Goal: Task Accomplishment & Management: Complete application form

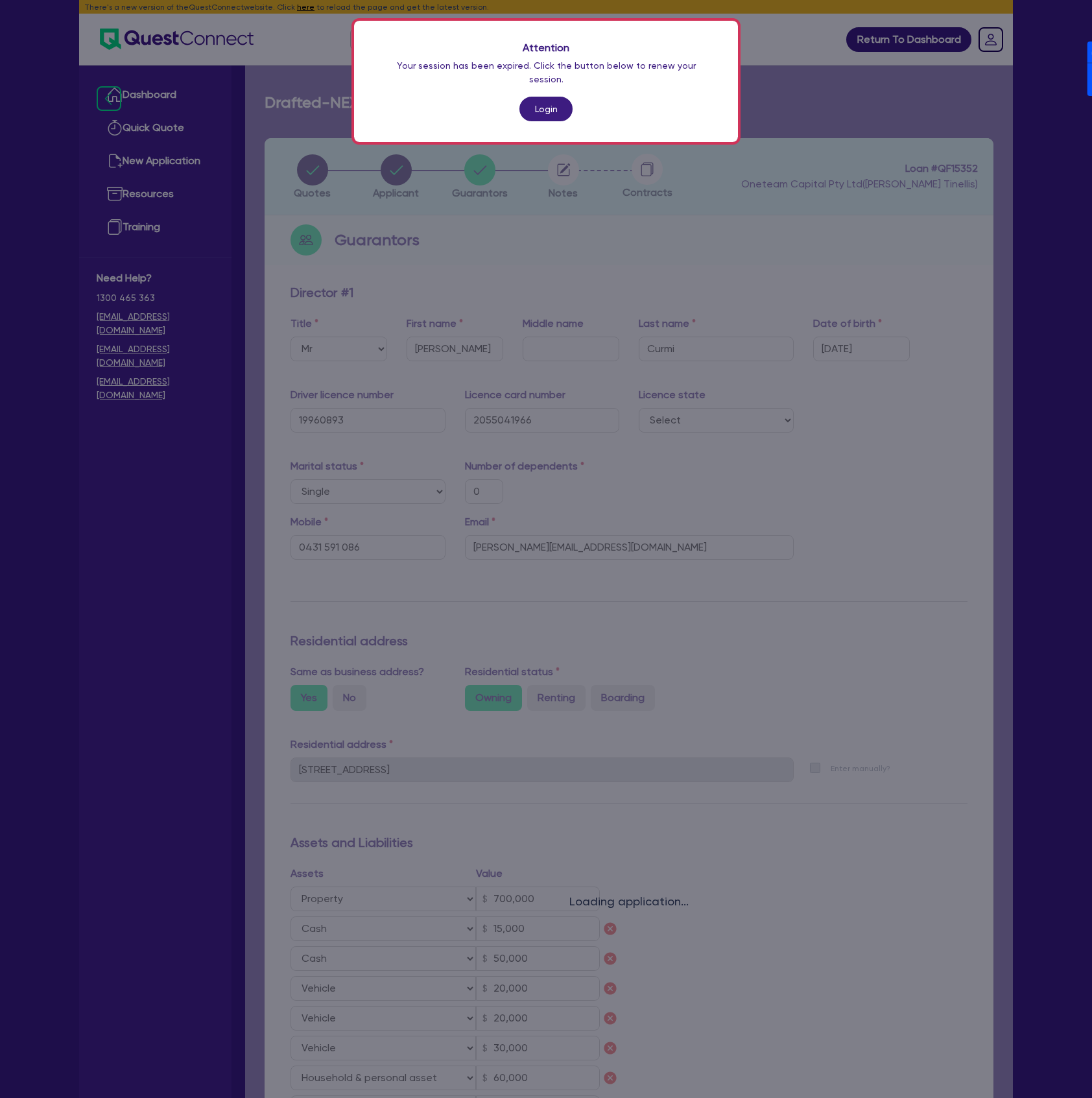
select select "MR"
select select "[GEOGRAPHIC_DATA]"
select select "SINGLE"
select select "PROPERTY"
select select "CASH"
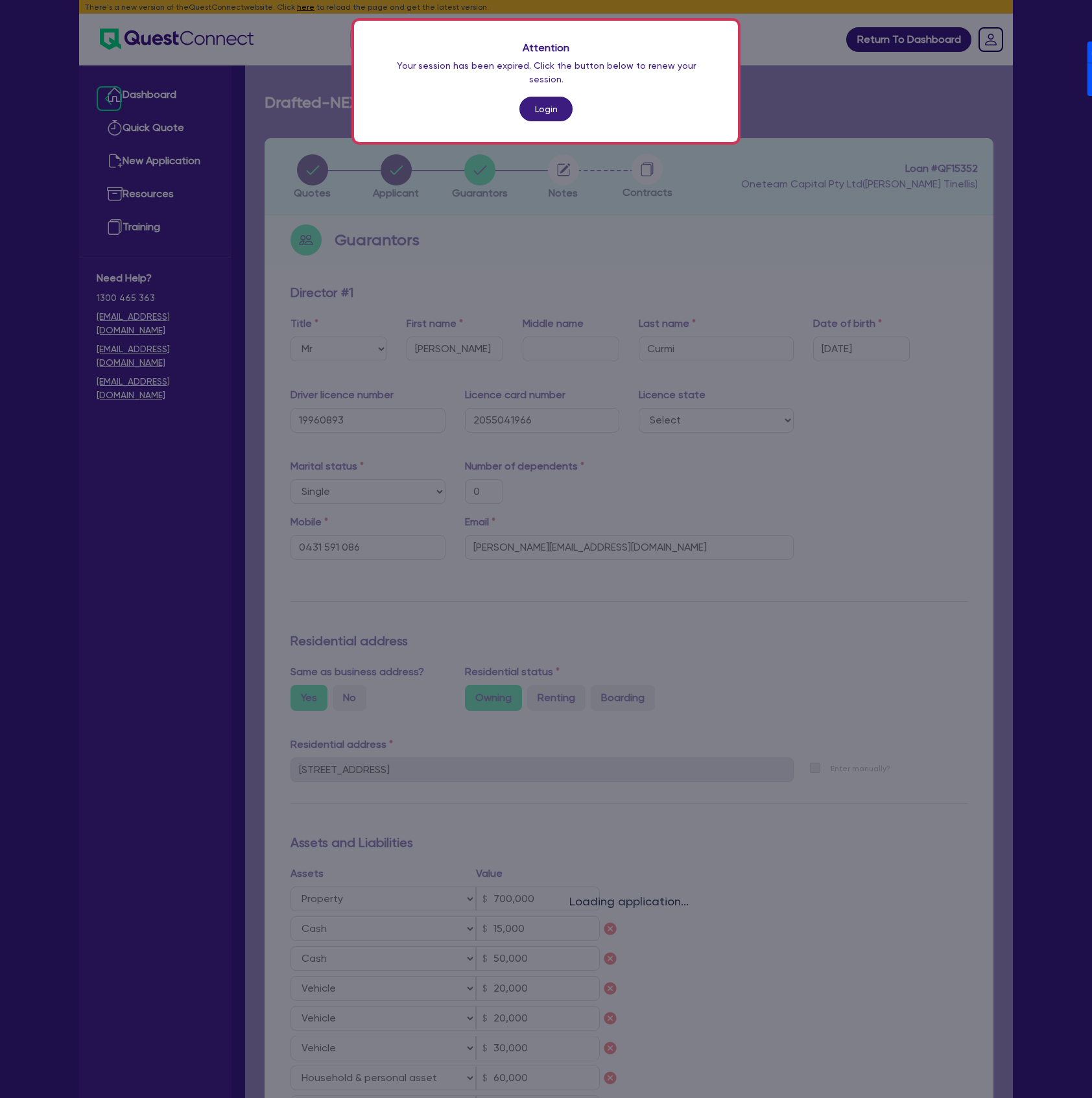
select select "CASH"
select select "VEHICLE"
select select "HOUSEHOLD_PERSONAL"
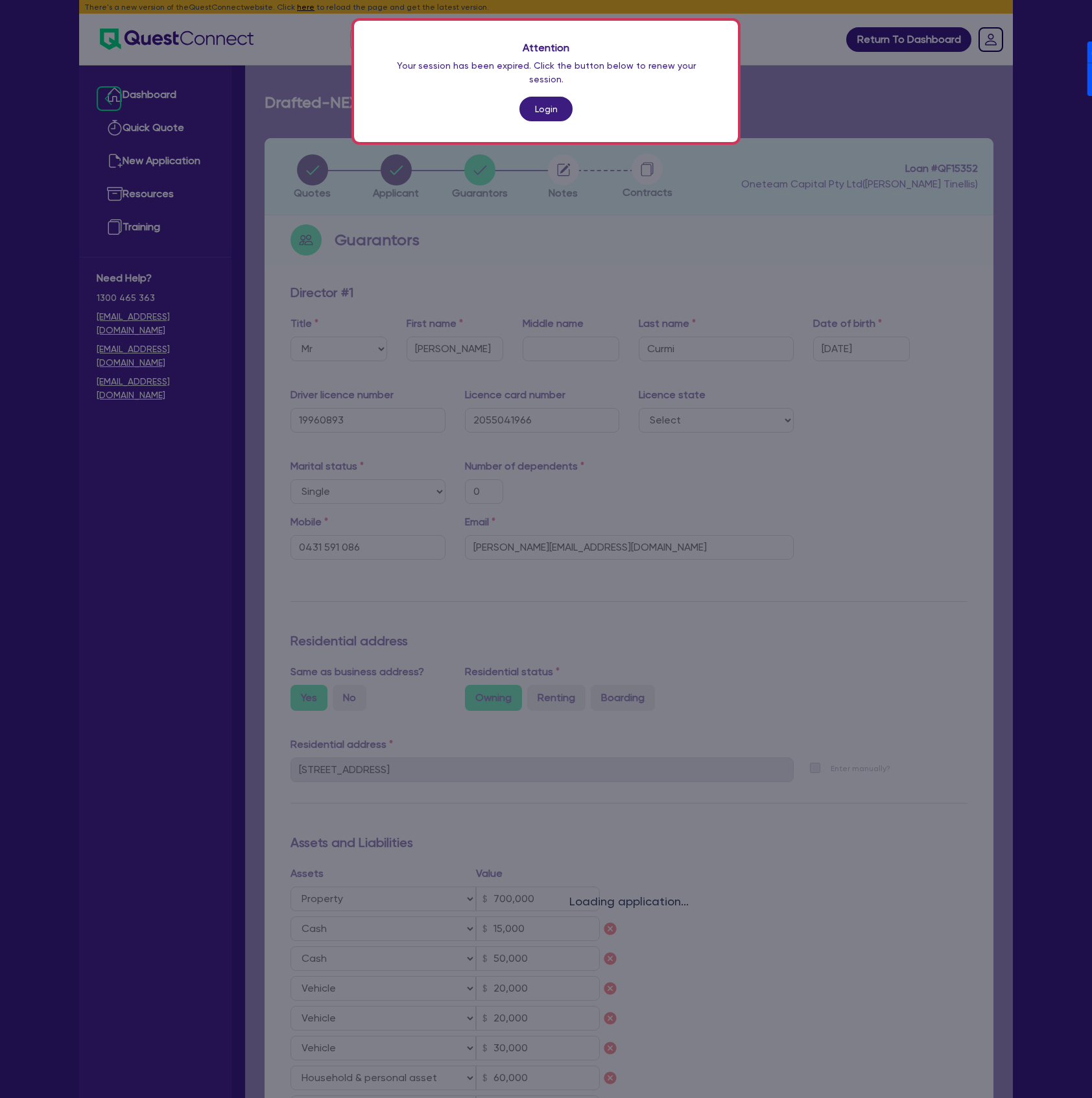
select select "OTHER"
select select "MORTGAGE"
click at [553, 96] on link "Login" at bounding box center [546, 108] width 53 height 24
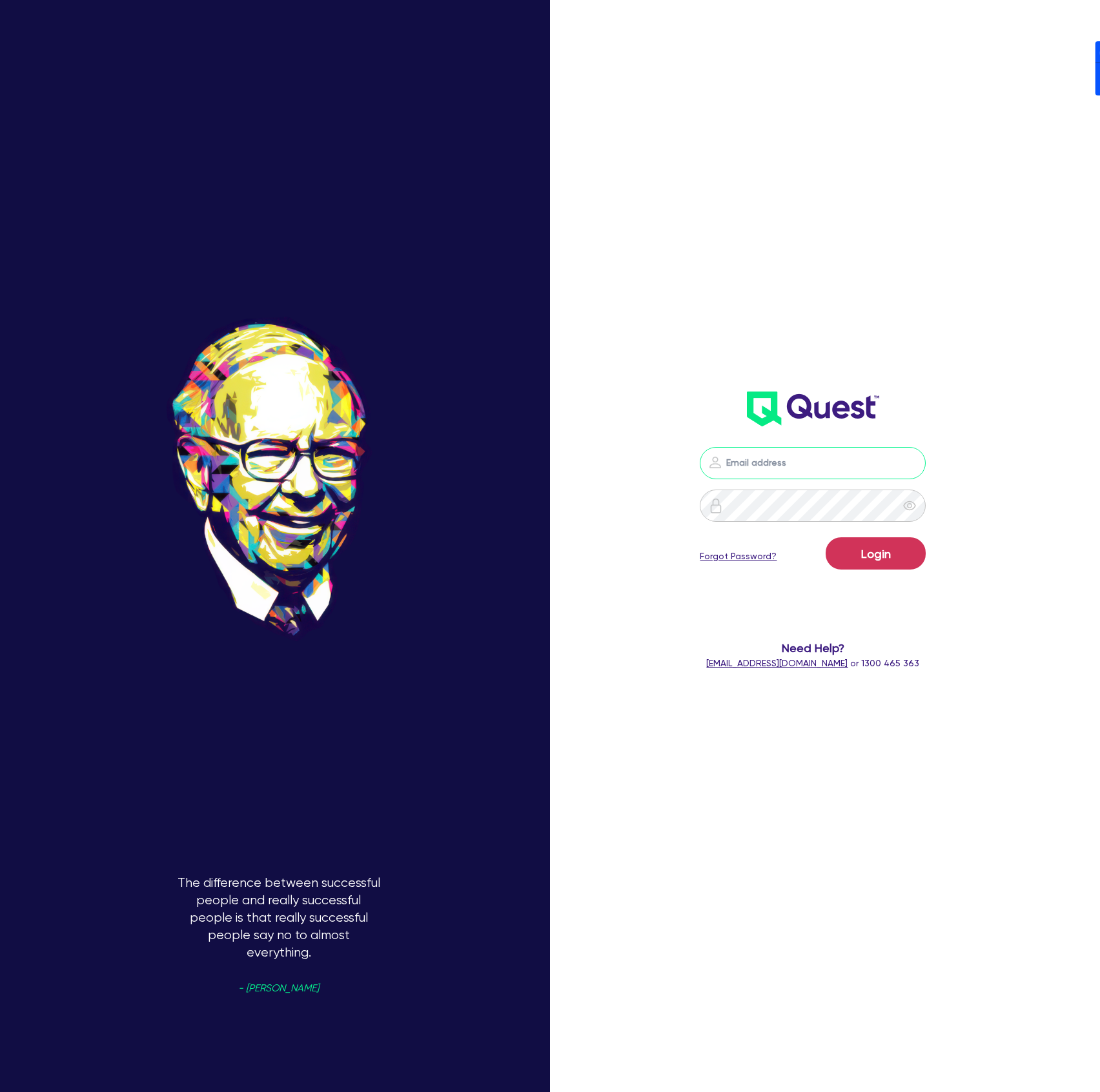
drag, startPoint x: 777, startPoint y: 466, endPoint x: 794, endPoint y: 475, distance: 19.2
click at [777, 466] on input "email" at bounding box center [812, 463] width 226 height 32
type input "[PERSON_NAME][EMAIL_ADDRESS][DOMAIN_NAME]"
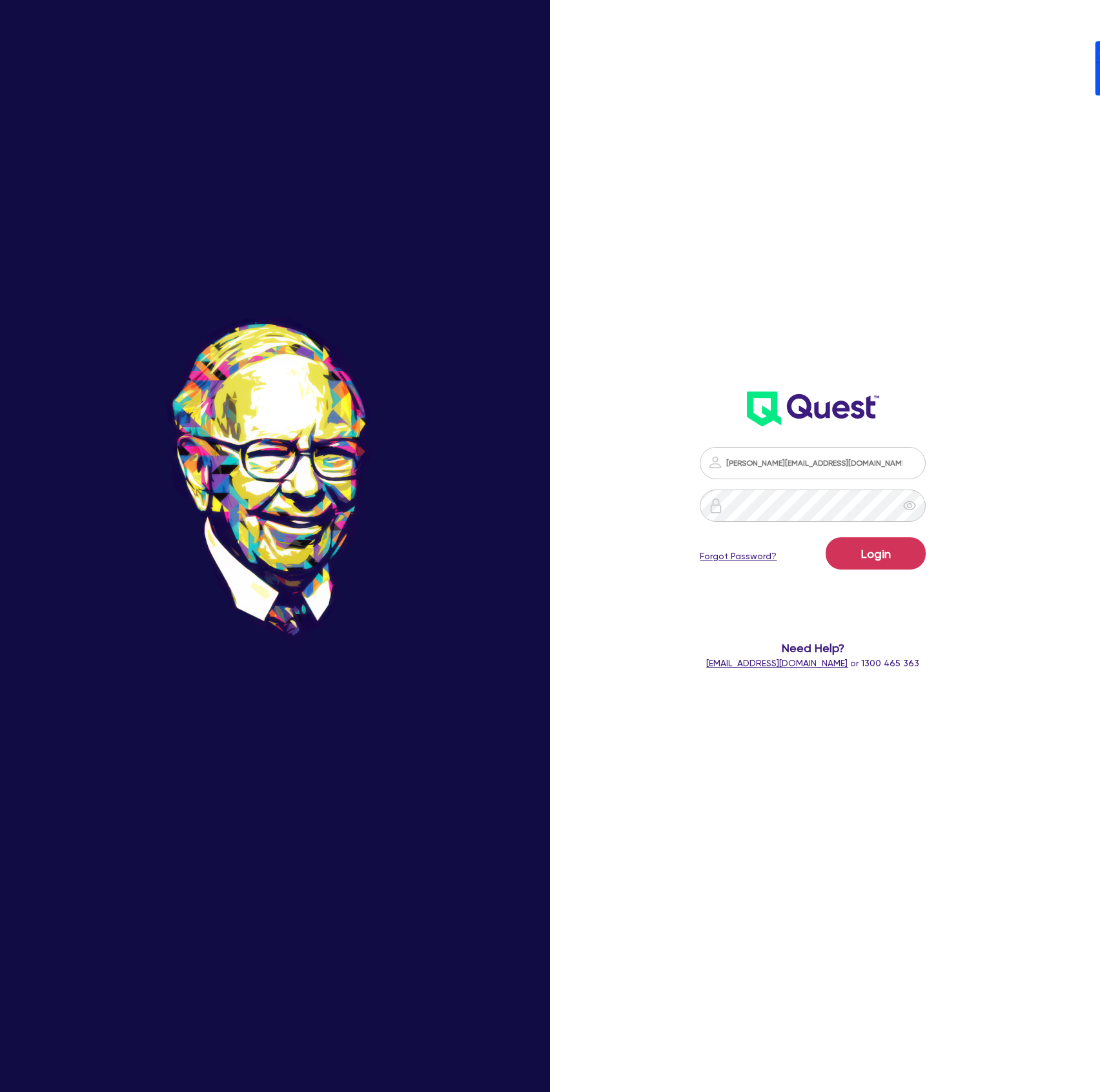
click at [825, 537] on button "Login" at bounding box center [875, 553] width 100 height 32
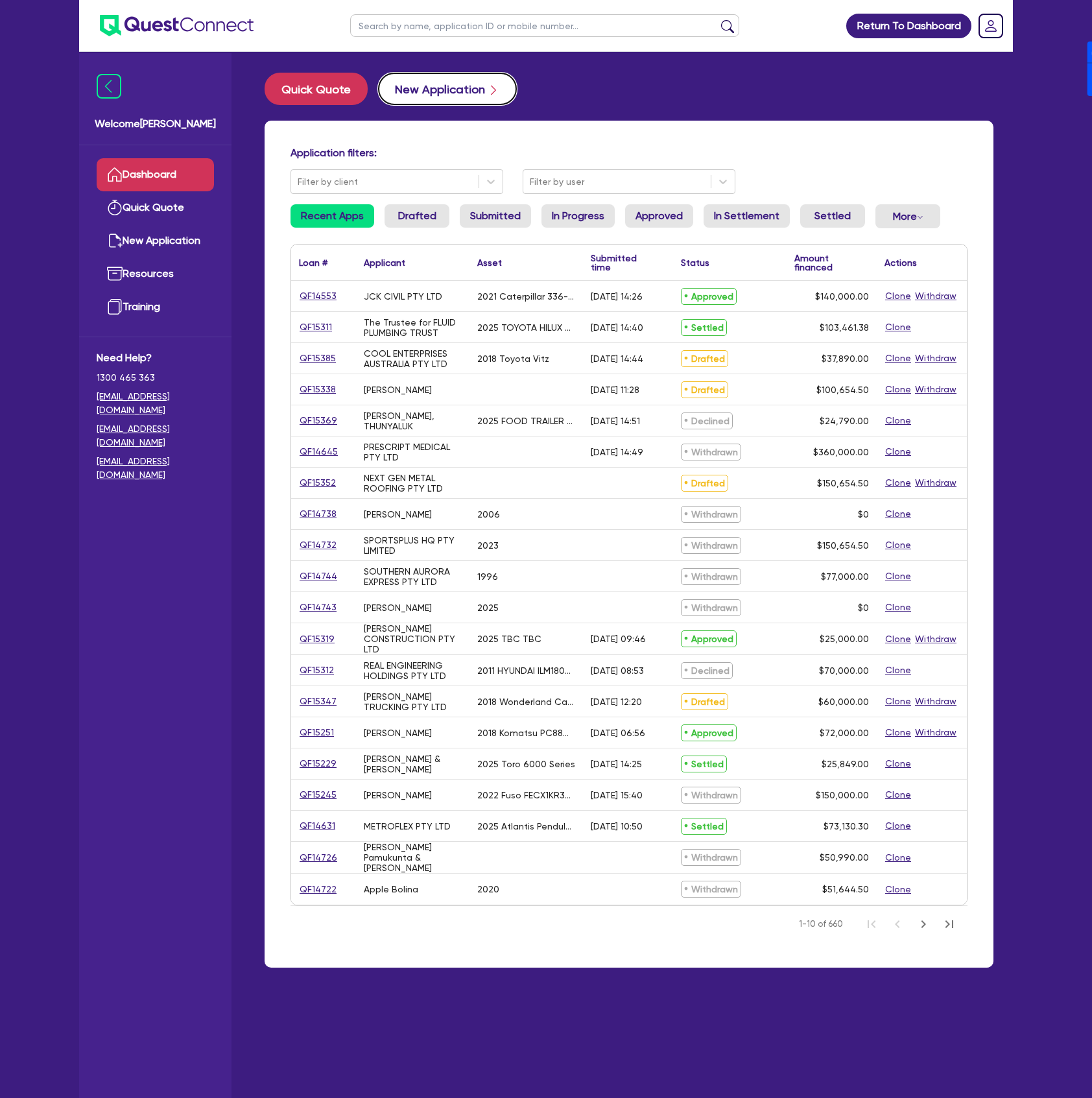
click at [477, 96] on button "New Application" at bounding box center [447, 89] width 139 height 32
select select "Other"
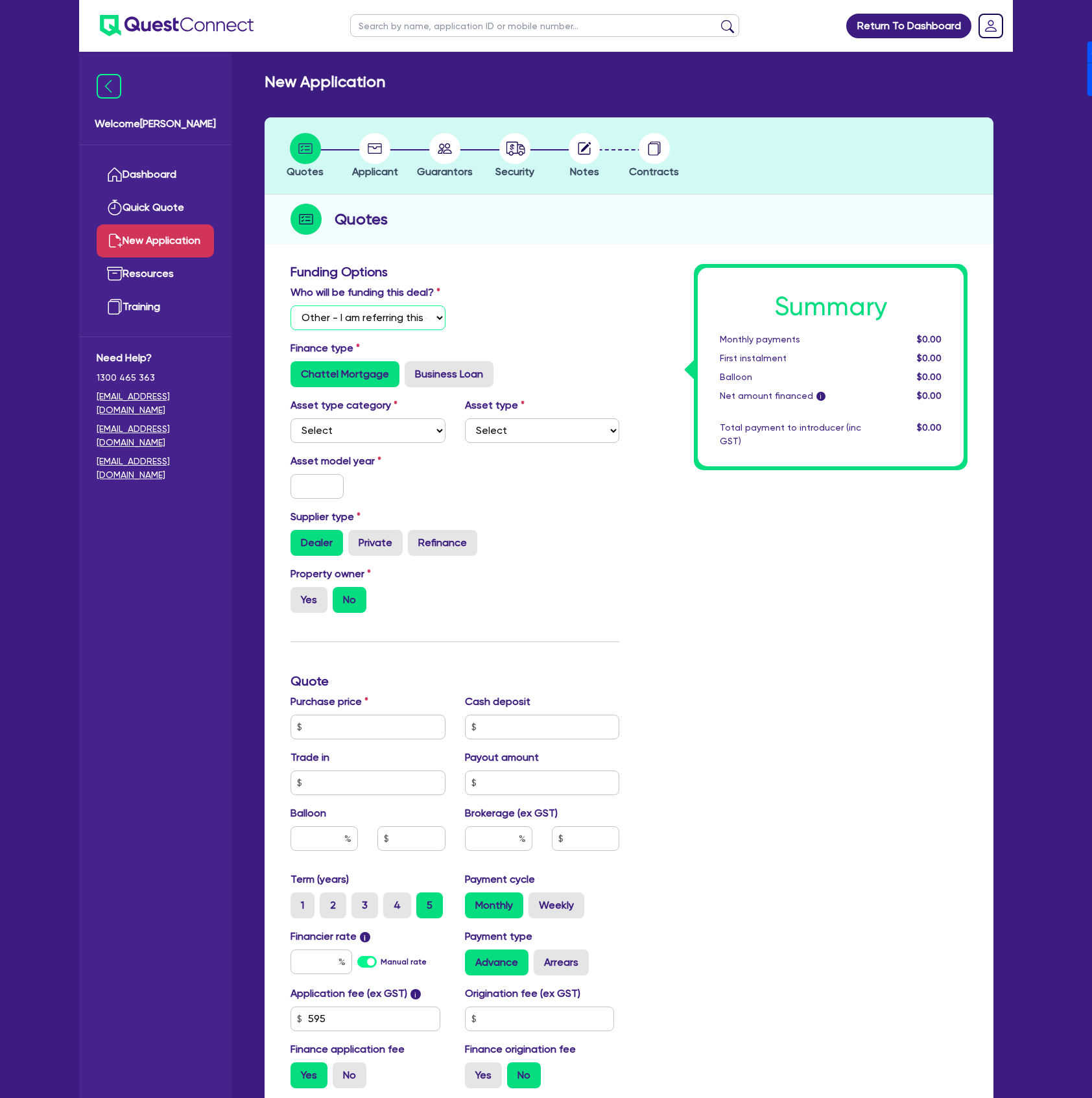
click at [346, 323] on select "Select I will fund 100% I will co-fund with Quest I want Quest to fund 100% Oth…" at bounding box center [368, 317] width 155 height 24
click at [291, 305] on select "Select I will fund 100% I will co-fund with Quest I want Quest to fund 100% Oth…" at bounding box center [368, 317] width 155 height 24
click at [341, 433] on select "Select Cars and light trucks Primary assets Secondary assets Tertiary assets" at bounding box center [368, 431] width 155 height 24
select select "CARS_AND_LIGHT_TRUCKS"
click at [291, 419] on select "Select Cars and light trucks Primary assets Secondary assets Tertiary assets" at bounding box center [368, 431] width 155 height 24
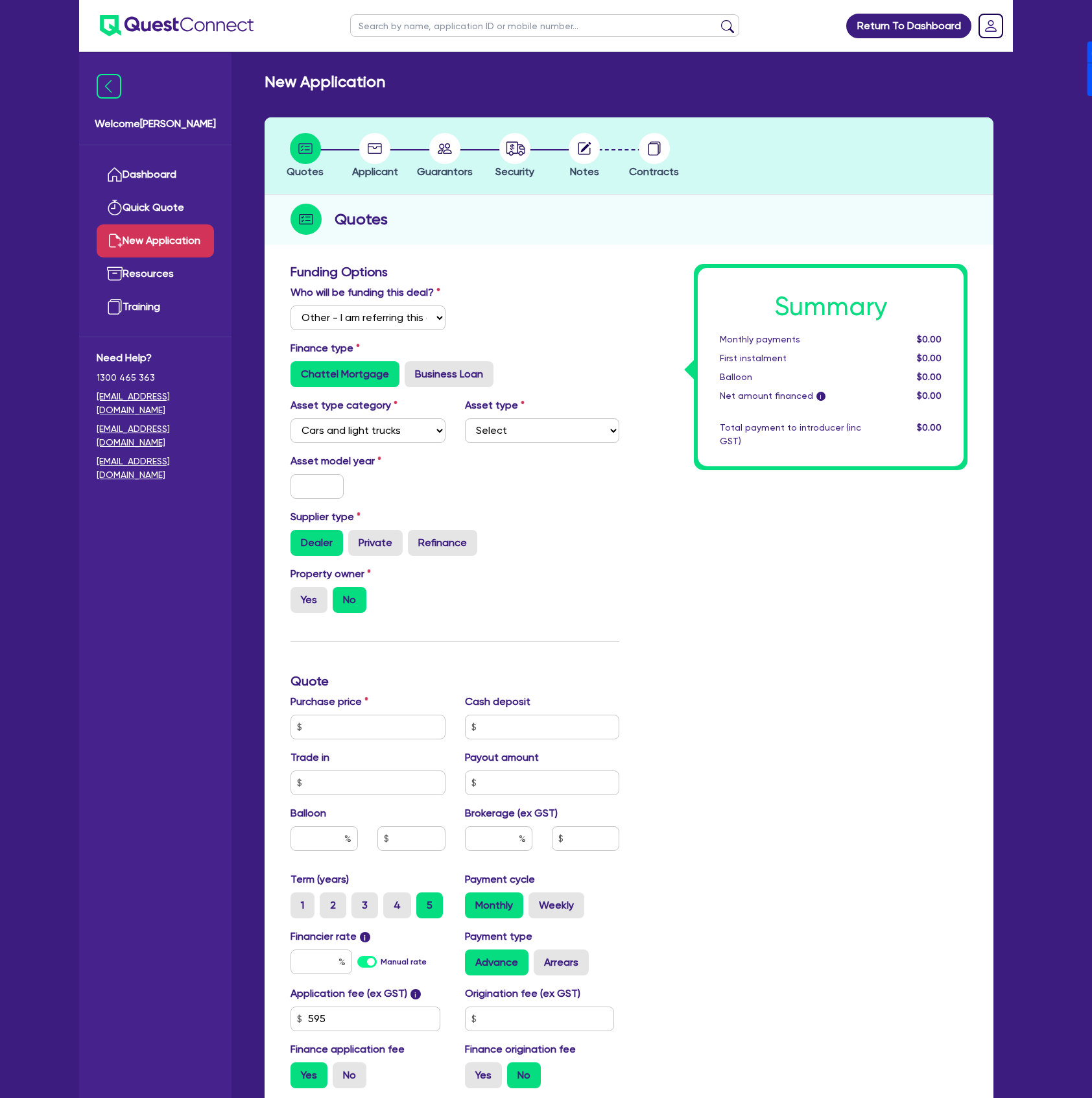
click at [536, 445] on div "Asset type category Select Cars and light trucks Primary assets Secondary asset…" at bounding box center [455, 426] width 348 height 56
click at [530, 431] on select "Select Passenger vehicles Vans and utes Light trucks up to 4.5 tonne" at bounding box center [543, 431] width 155 height 24
select select "PASSENGER_VEHICLES"
click at [465, 419] on select "Select Passenger vehicles Vans and utes Light trucks up to 4.5 tonne" at bounding box center [543, 431] width 155 height 24
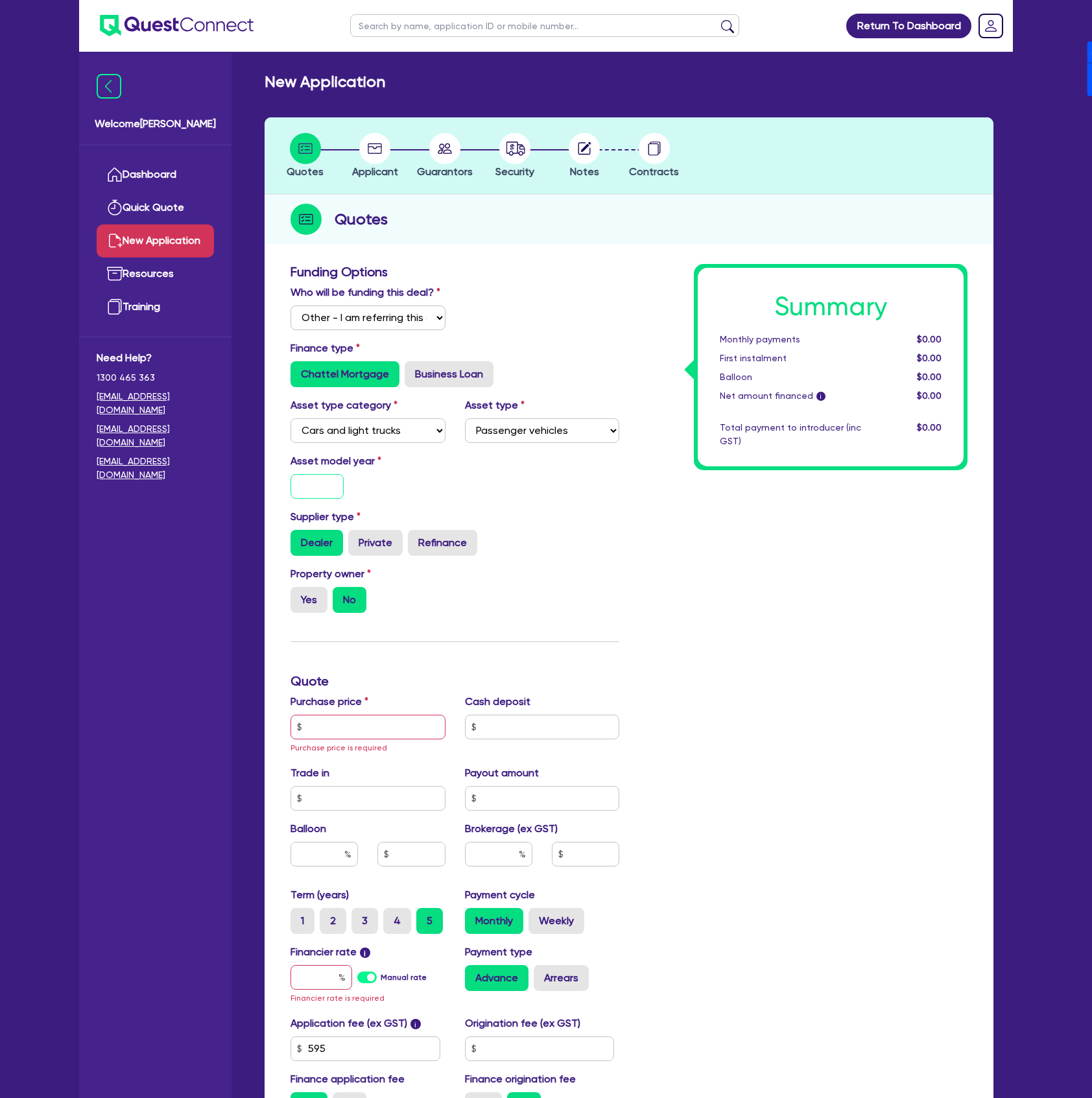
click at [330, 491] on input "text" at bounding box center [317, 486] width 53 height 24
type input "2025"
click at [314, 602] on label "Yes" at bounding box center [309, 600] width 37 height 26
click at [299, 595] on input "Yes" at bounding box center [295, 591] width 8 height 8
radio input "true"
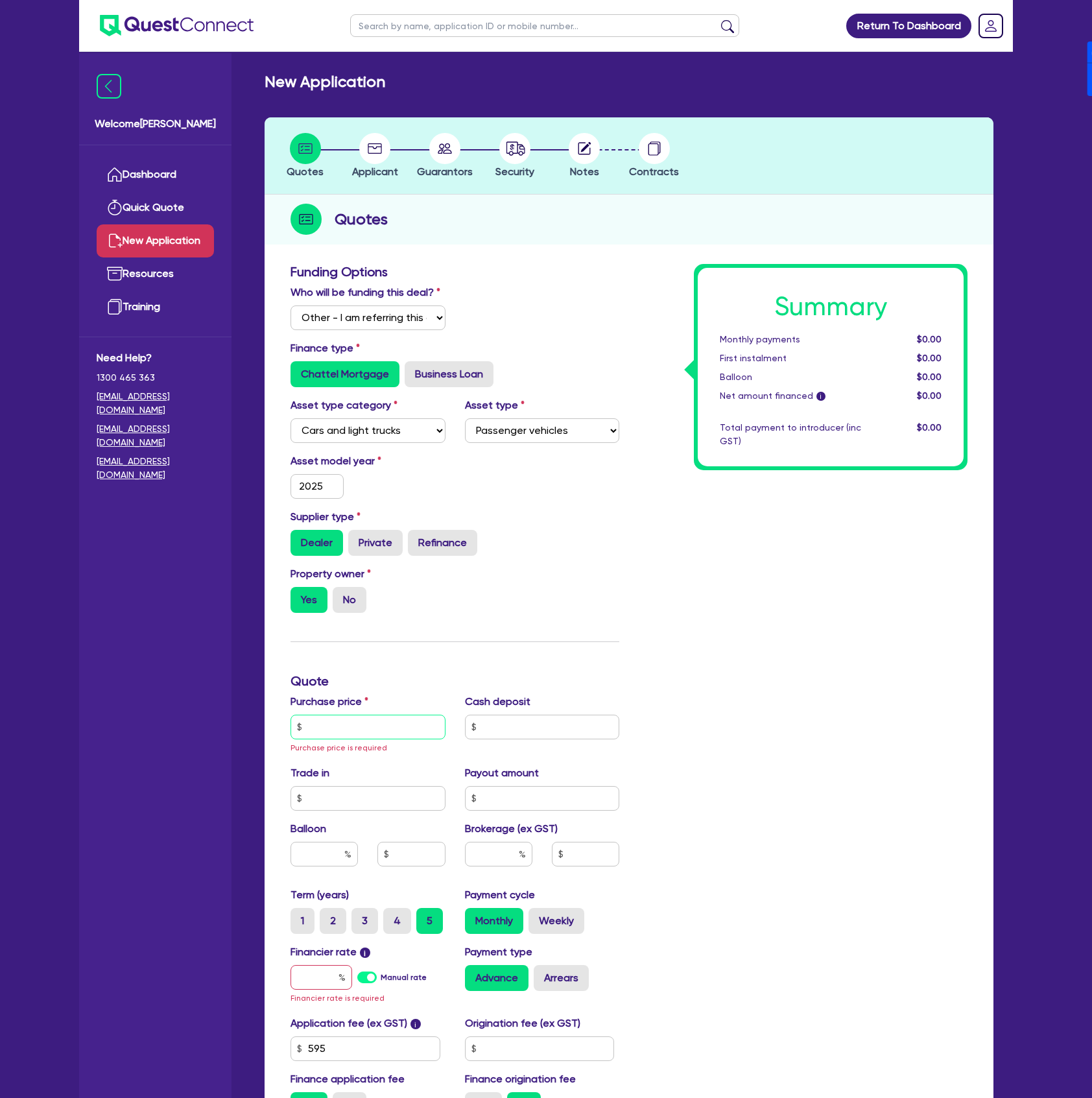
click at [374, 719] on input "text" at bounding box center [368, 727] width 155 height 24
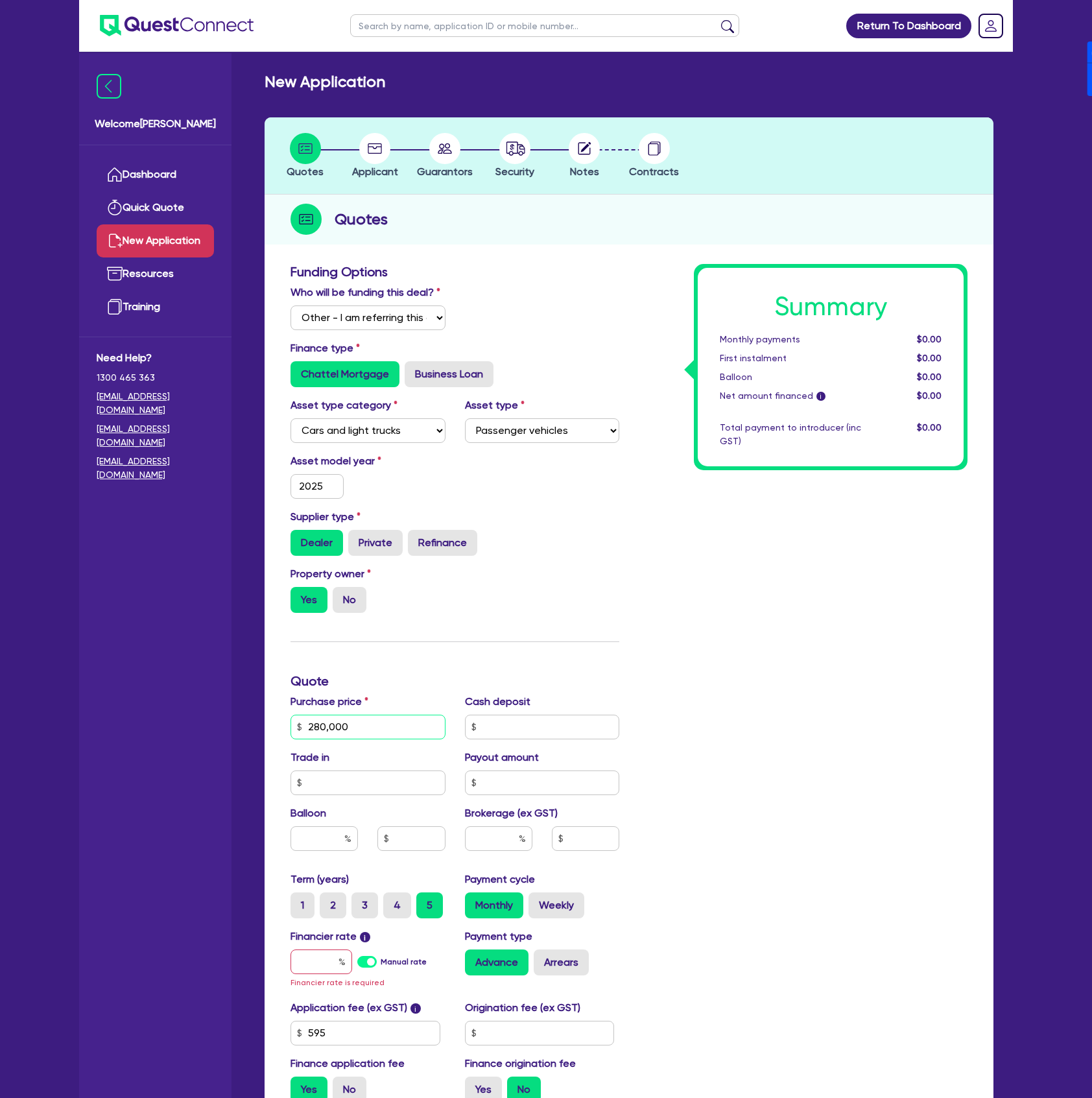
type input "280,000"
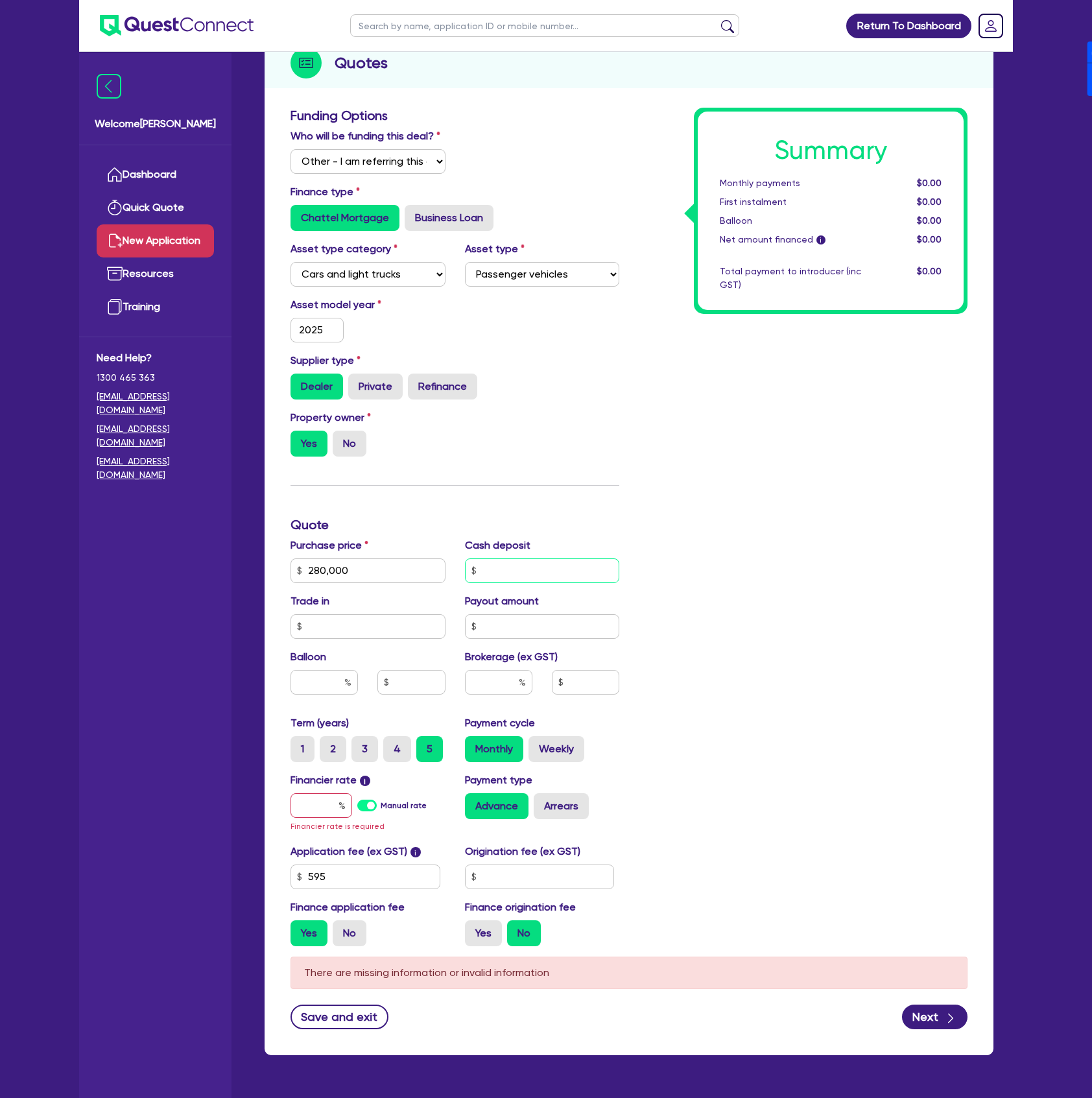
scroll to position [173, 0]
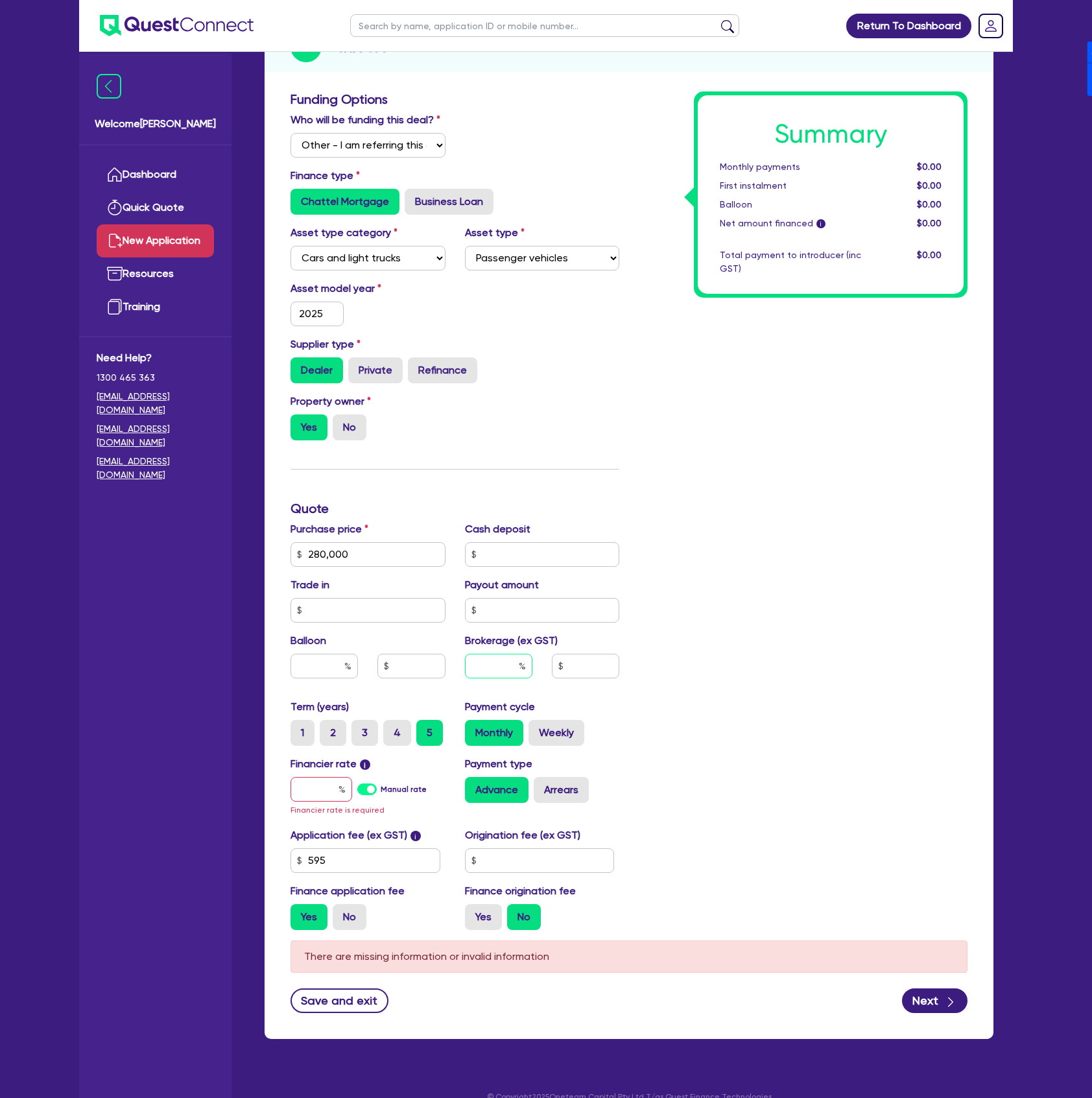
click at [500, 663] on input "text" at bounding box center [499, 666] width 68 height 24
type input "4"
click at [381, 793] on label "Manual rate" at bounding box center [404, 789] width 46 height 12
click at [0, 0] on input "Manual rate" at bounding box center [0, 0] width 0 height 0
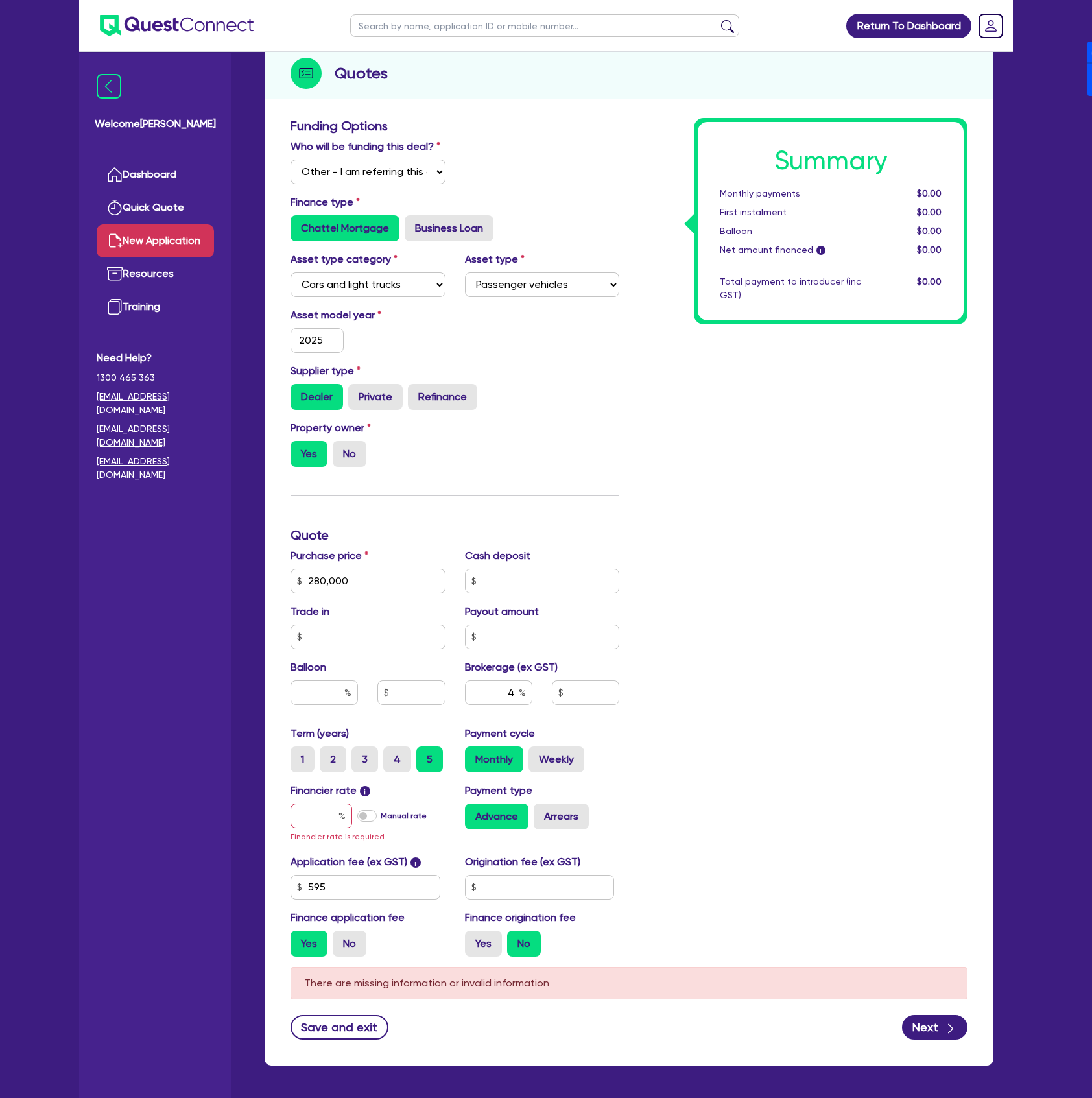
type input "11,226.18"
type input "17.95"
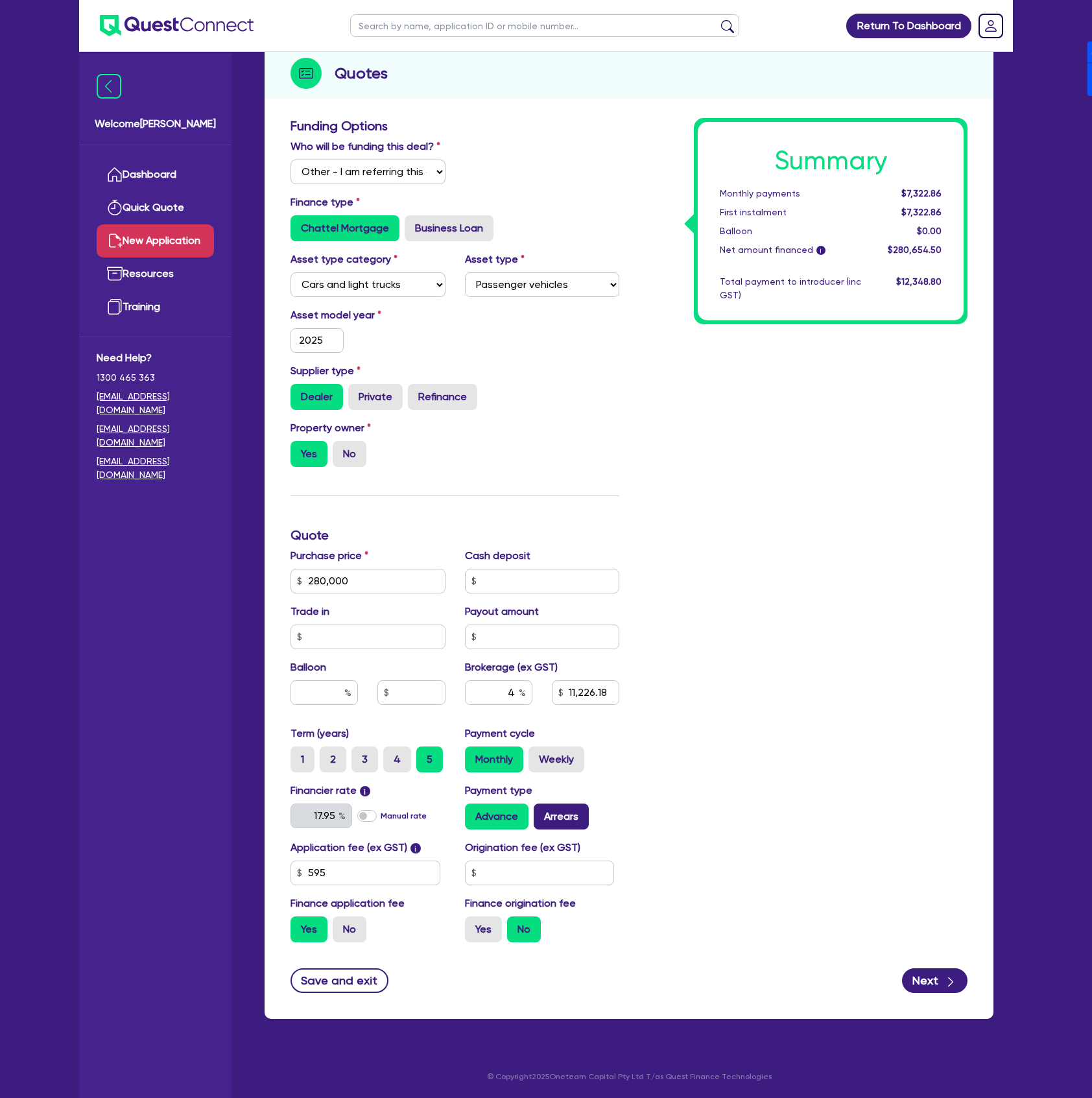
click at [546, 814] on label "Arrears" at bounding box center [561, 816] width 55 height 26
click at [542, 812] on input "Arrears" at bounding box center [538, 808] width 8 height 8
radio input "true"
click at [560, 878] on input "text" at bounding box center [540, 873] width 150 height 24
type input "11,226.18"
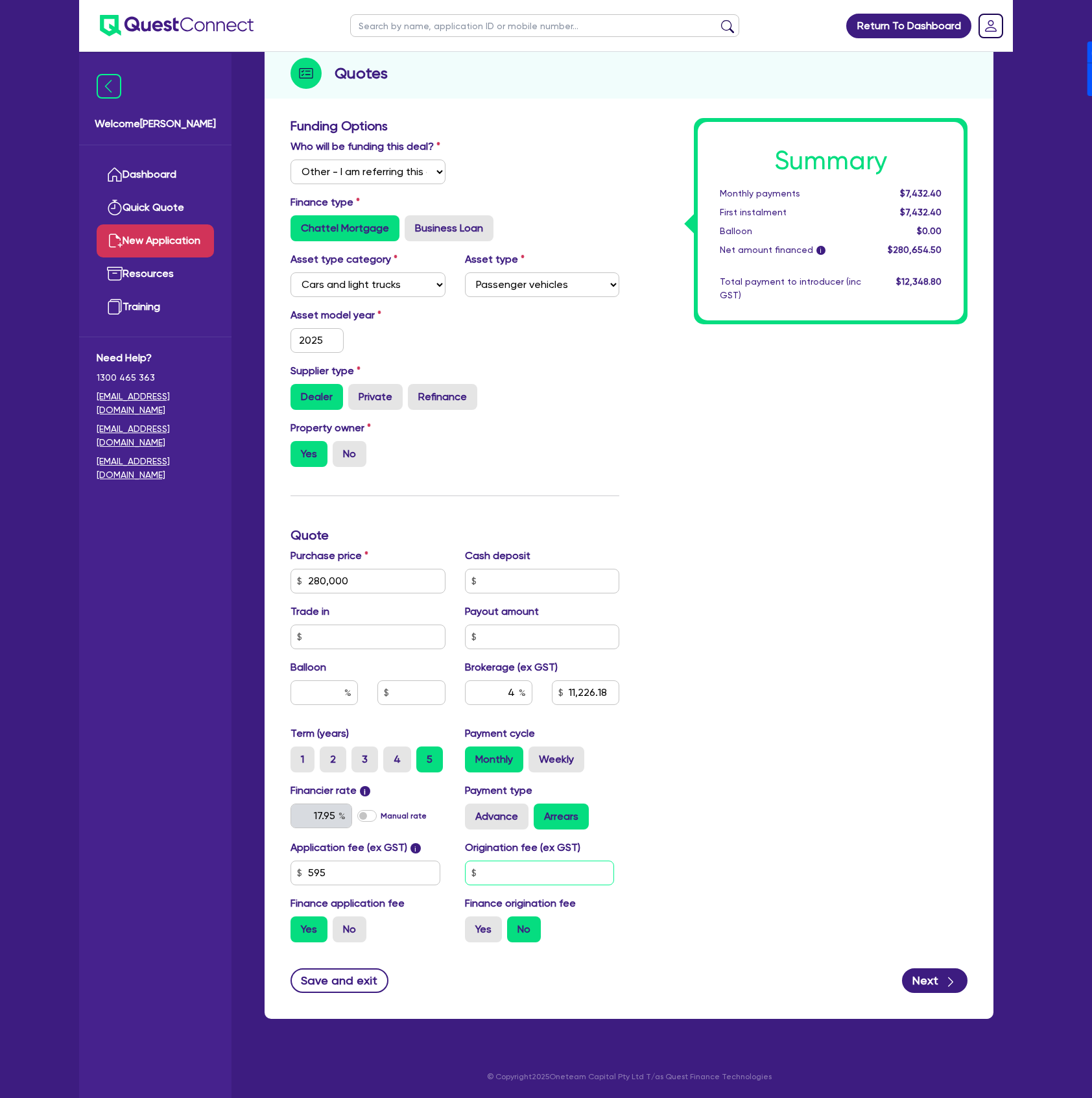
type input "9"
type input "11,226.18"
type input "90"
type input "11,226.18"
type input "900"
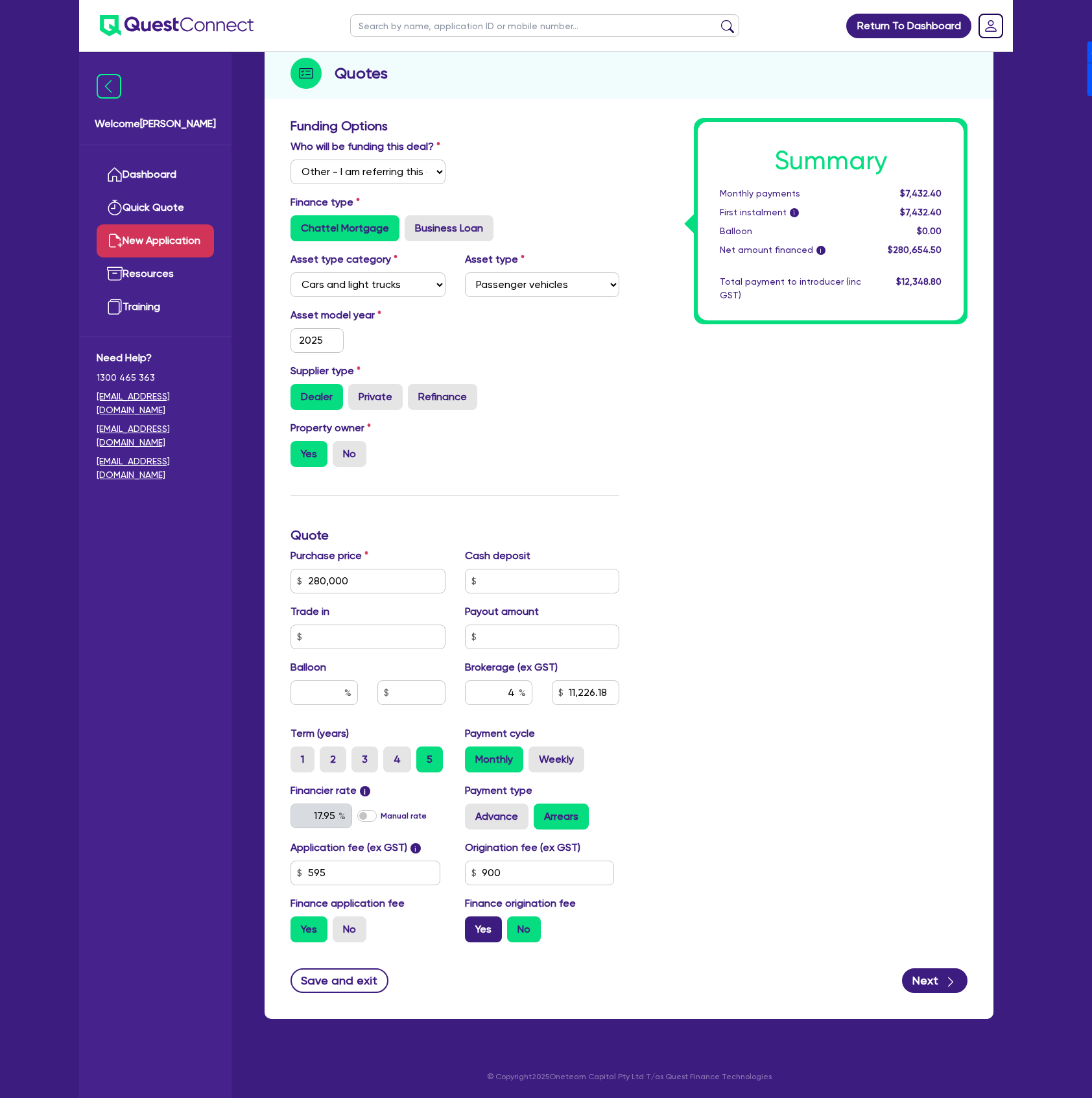
type input "11,226.18"
click at [490, 927] on label "Yes" at bounding box center [483, 930] width 37 height 26
click at [474, 925] on input "Yes" at bounding box center [469, 921] width 8 height 8
radio input "true"
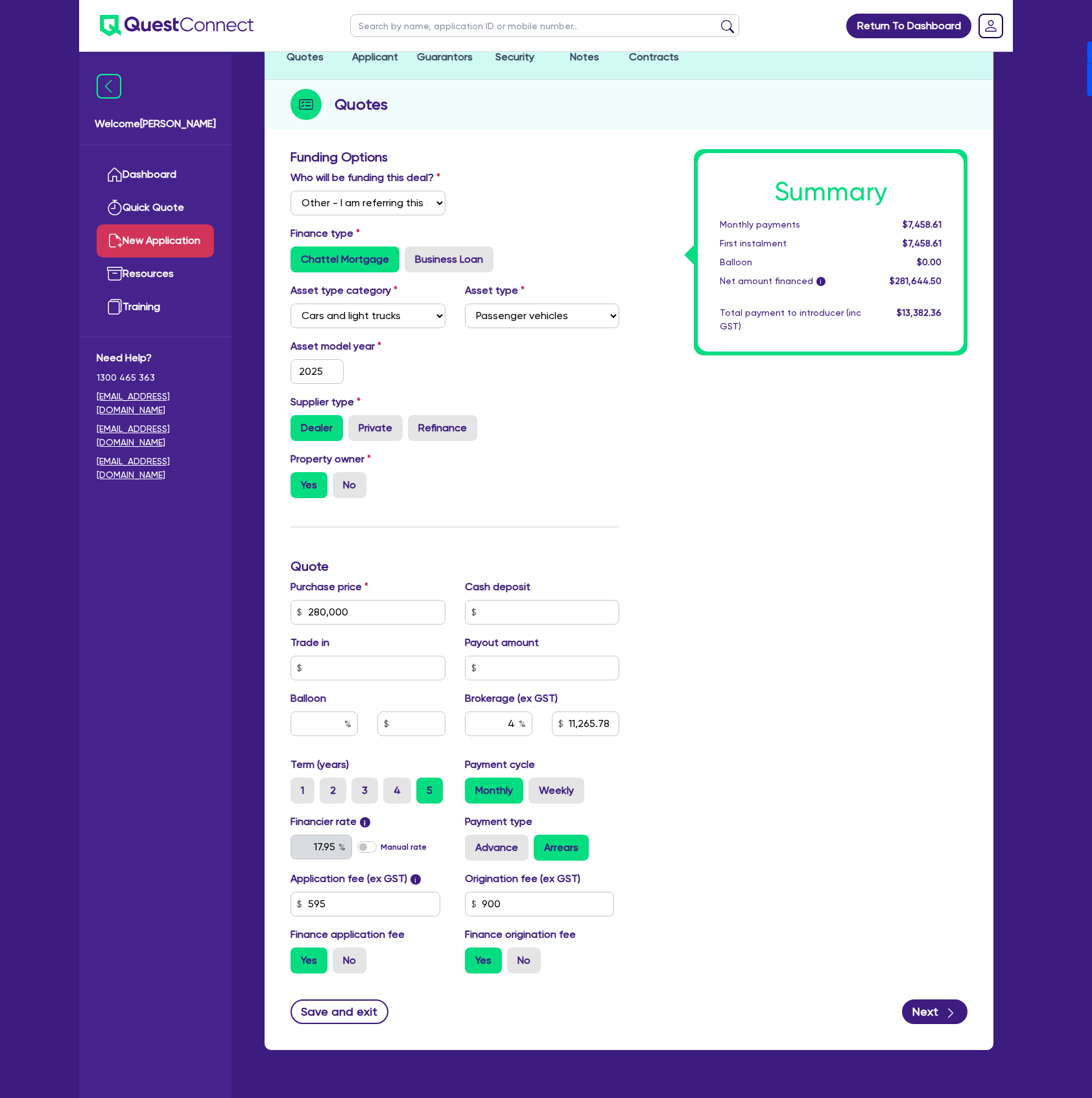
scroll to position [59, 0]
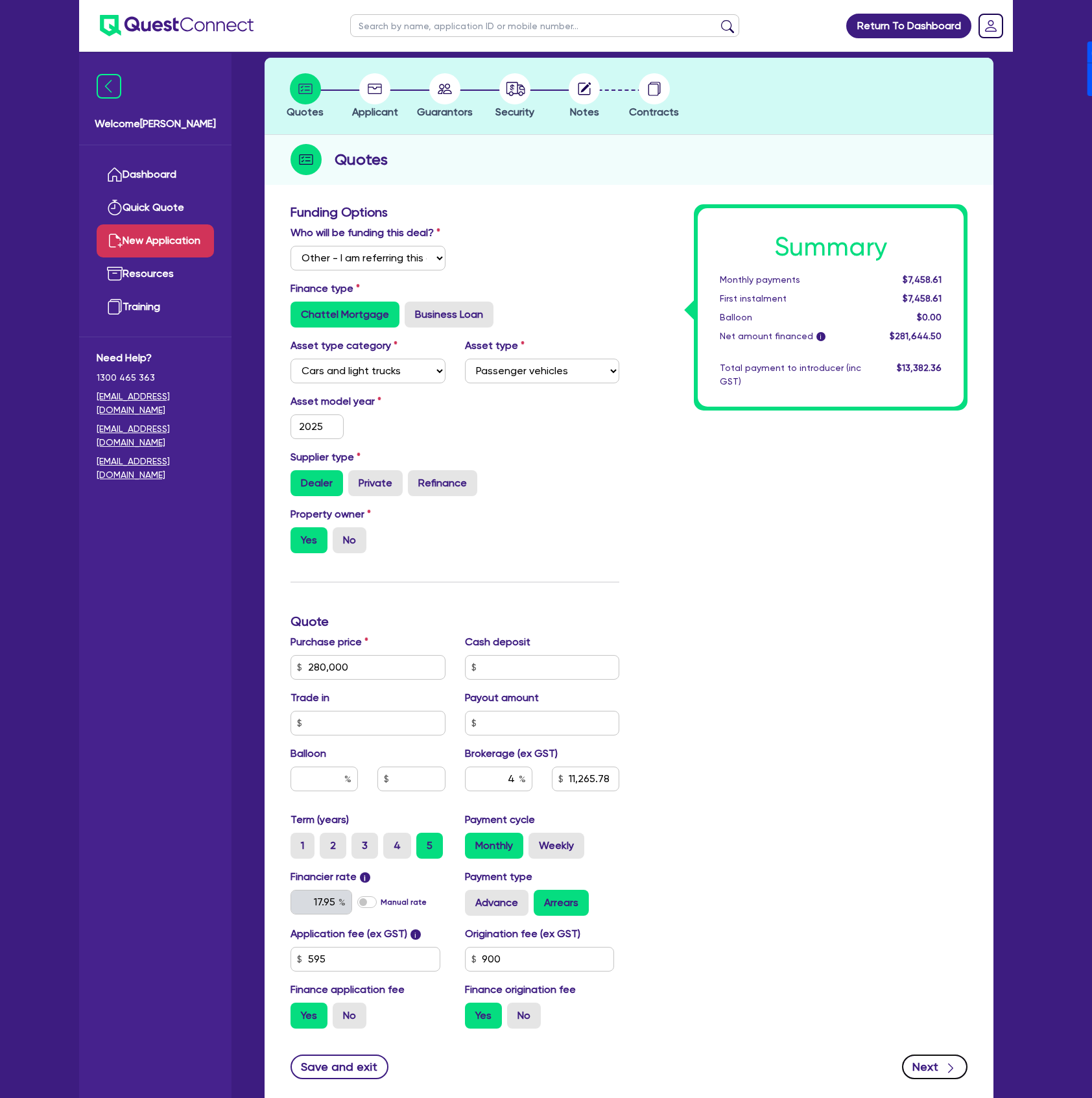
click at [935, 1057] on button "Next" at bounding box center [935, 1067] width 66 height 24
type input "11,265.78"
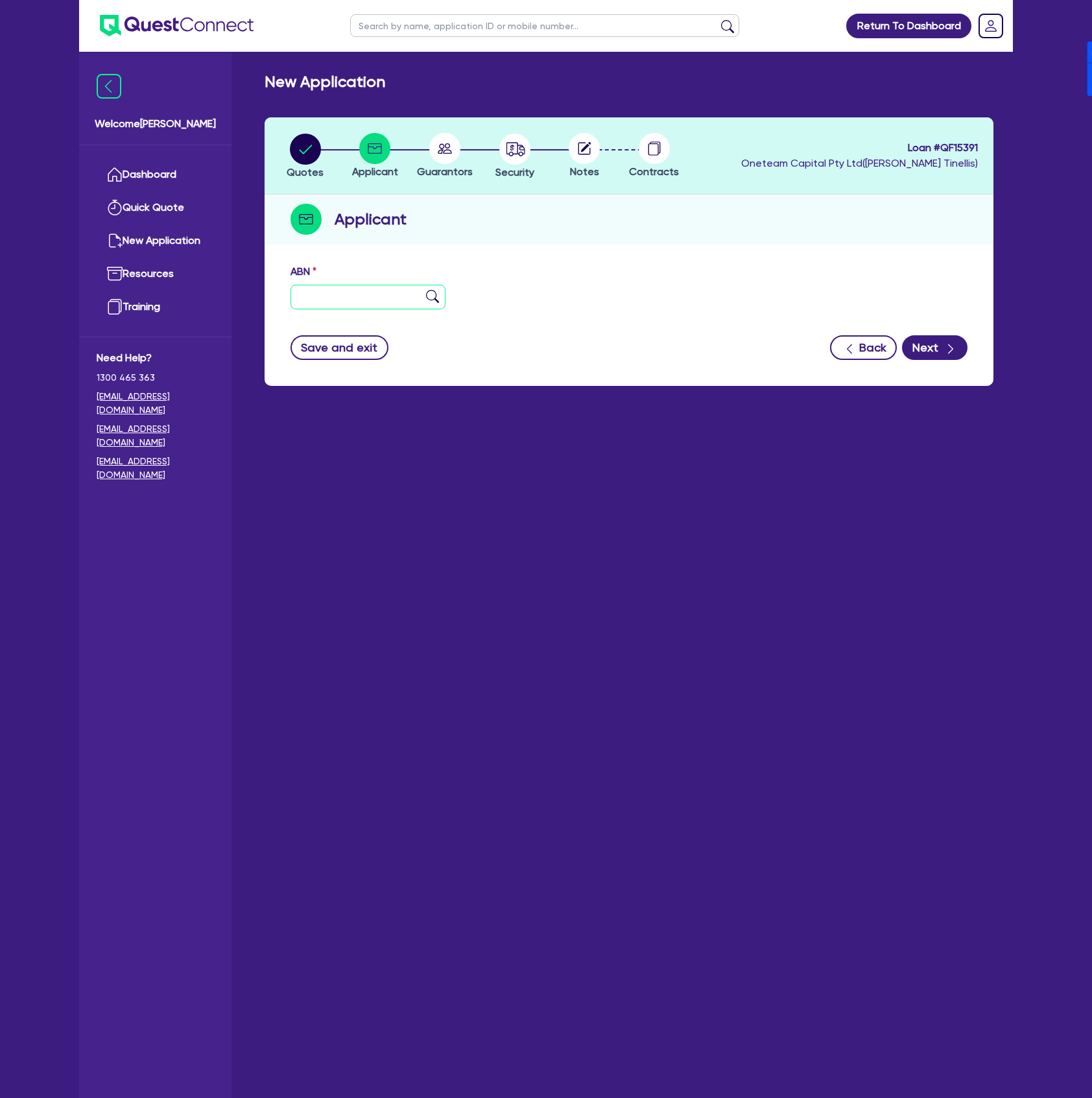
click at [367, 287] on input "text" at bounding box center [368, 296] width 155 height 24
type input "11 111 111 111"
click at [908, 341] on button "Next" at bounding box center [935, 347] width 66 height 24
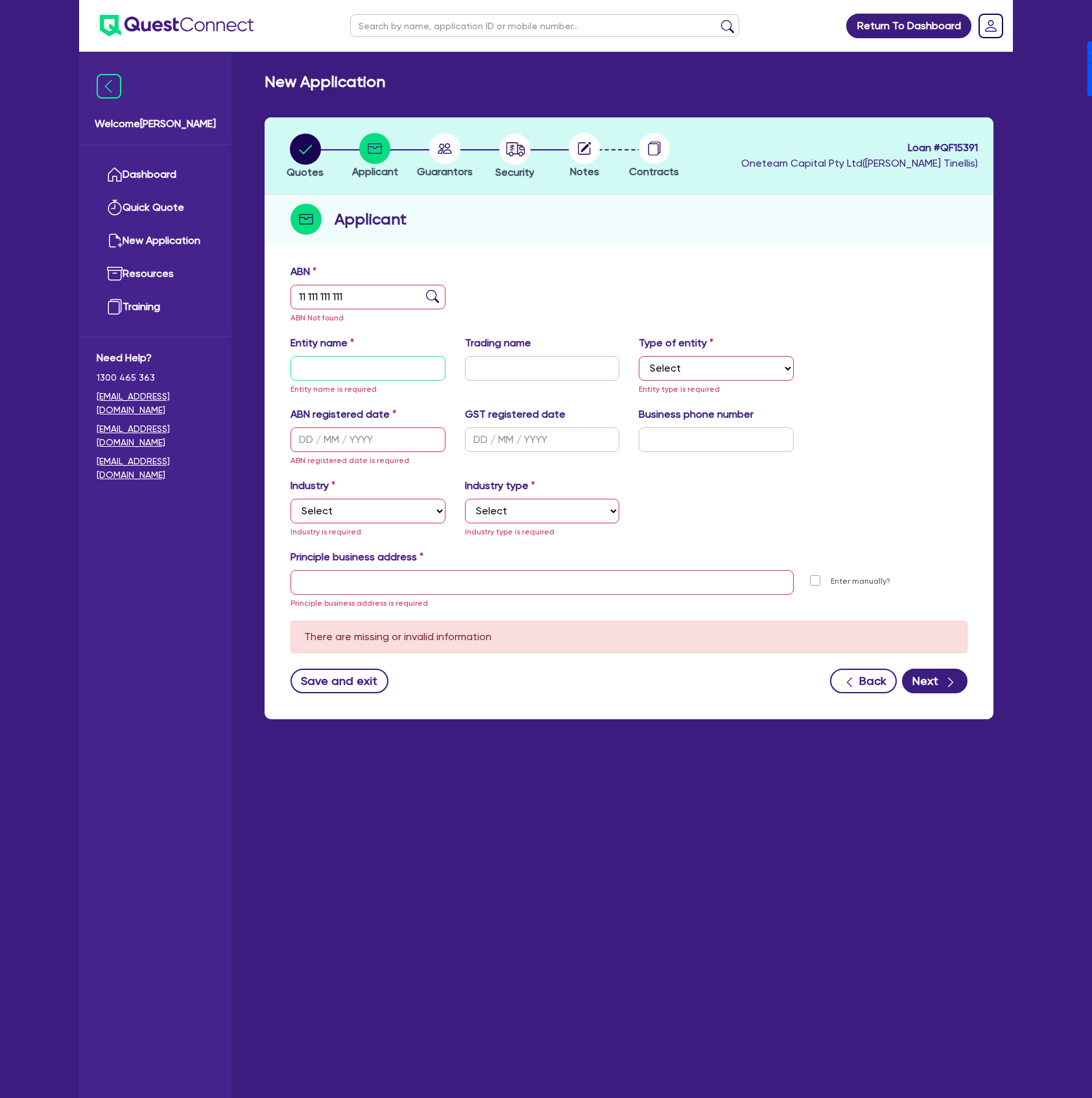
click at [364, 371] on input "text" at bounding box center [368, 368] width 155 height 24
paste input "Southern Chassis"
type input "Southern Chassis"
drag, startPoint x: 697, startPoint y: 366, endPoint x: 694, endPoint y: 377, distance: 11.4
click at [697, 366] on select "Select Sole Trader Company Partnership Trust" at bounding box center [716, 368] width 155 height 24
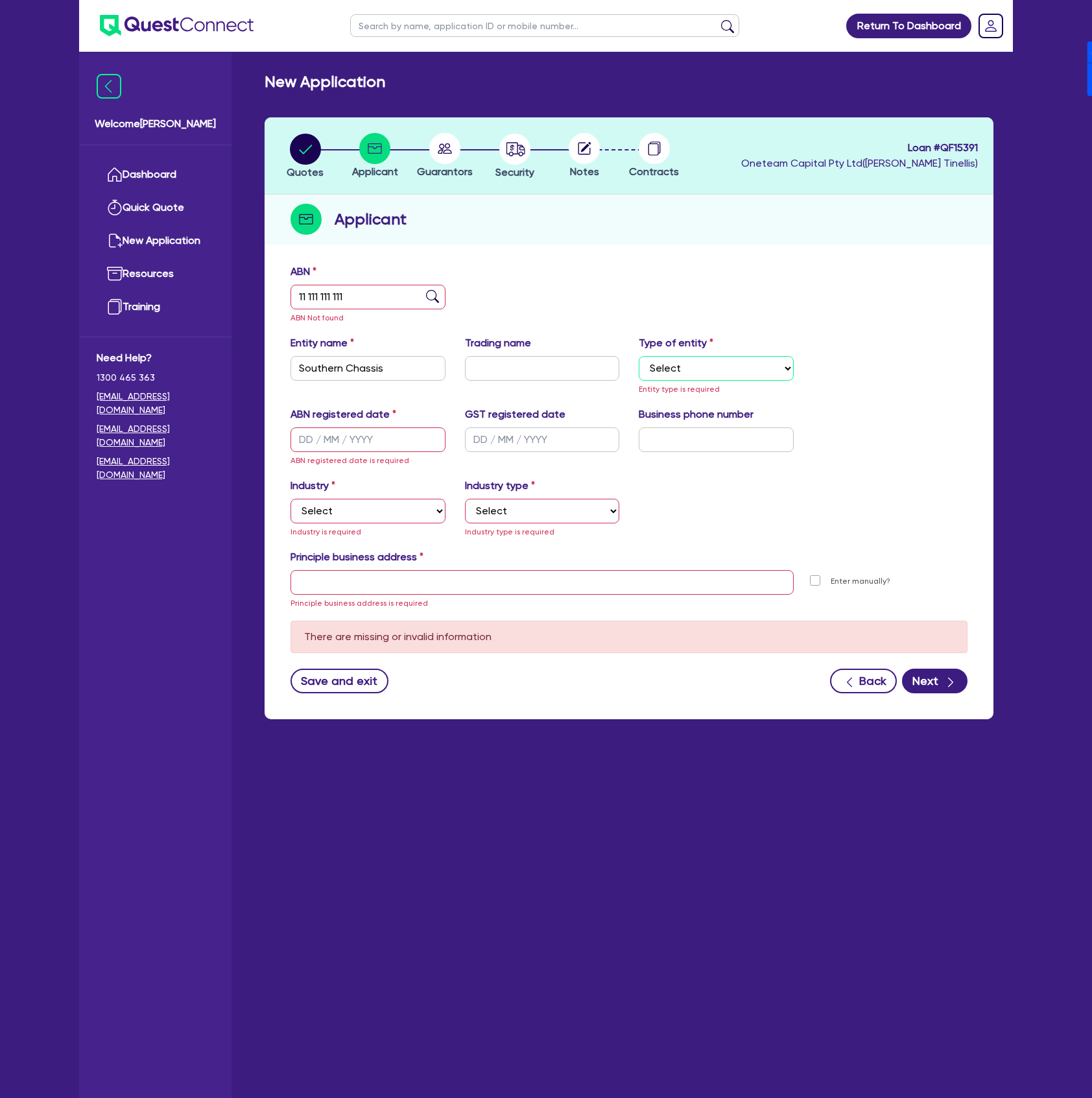
select select "SOLE_TRADER"
click at [639, 356] on select "Select Sole Trader Company Partnership Trust" at bounding box center [716, 368] width 155 height 24
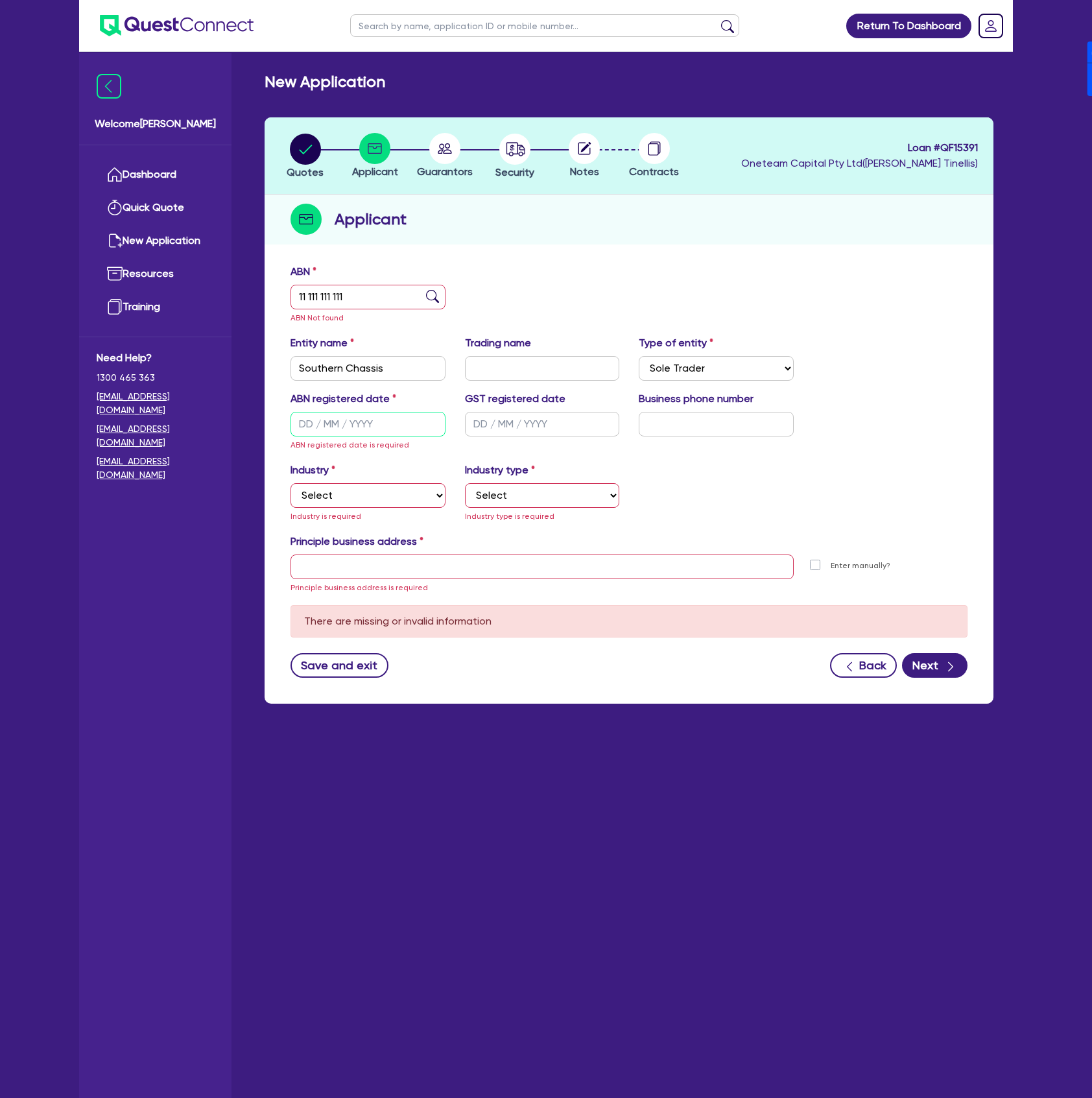
click at [369, 429] on input "text" at bounding box center [368, 424] width 155 height 24
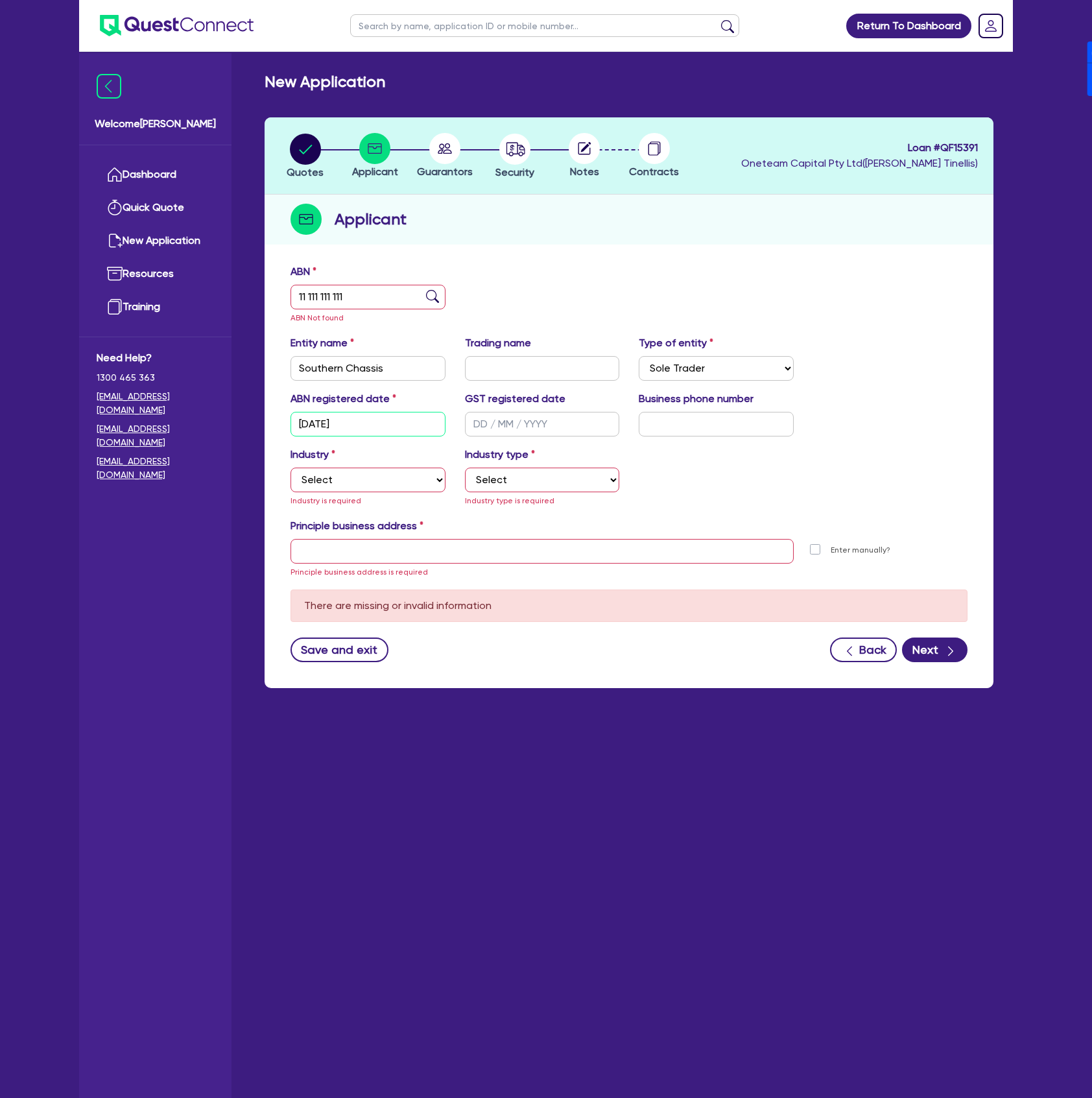
type input "[DATE]"
select select "ACCOMODATION_FOOD"
select select "HOTELS"
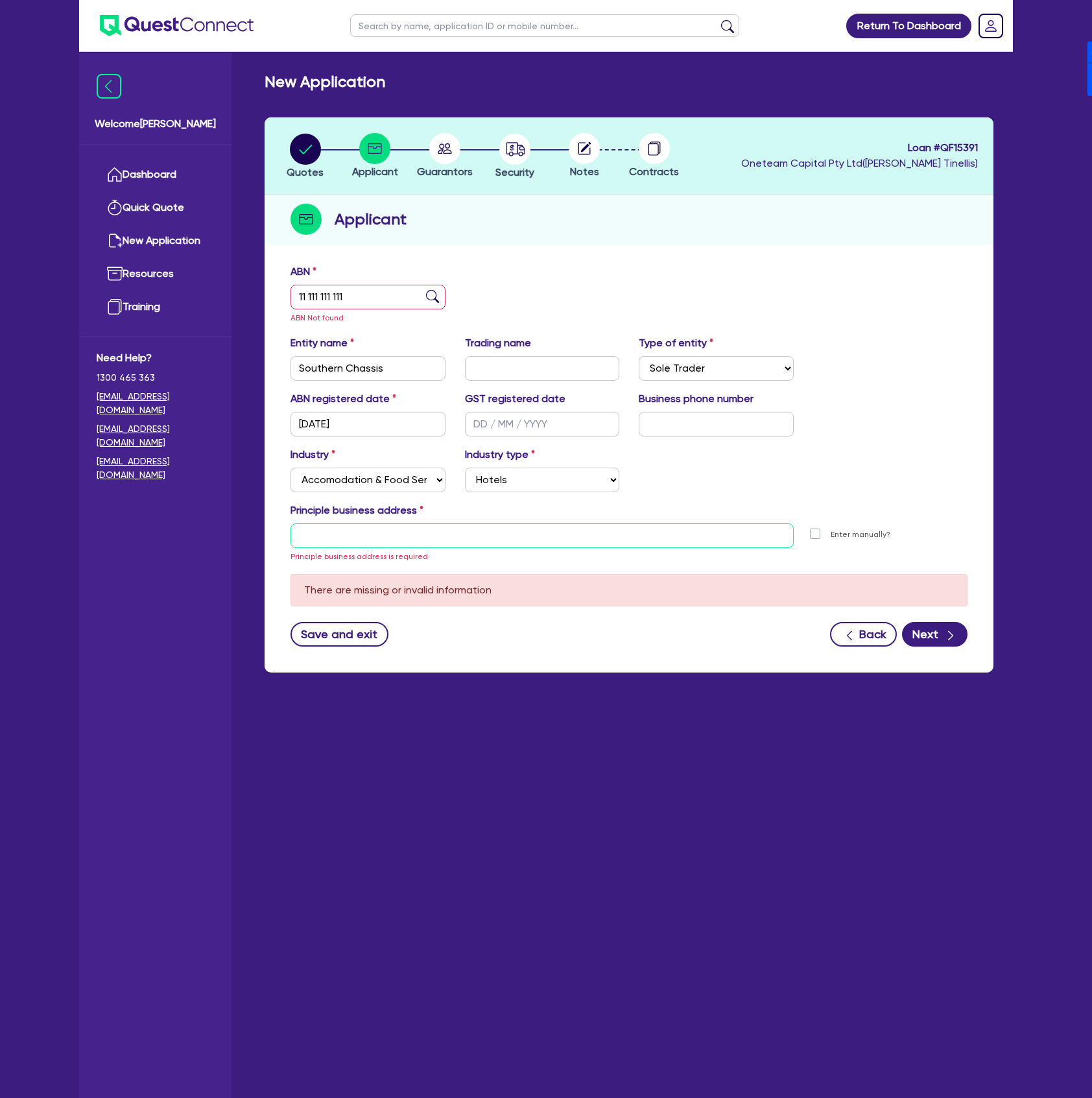
type input "[STREET_ADDRESS]"
type input "04 5035 5483"
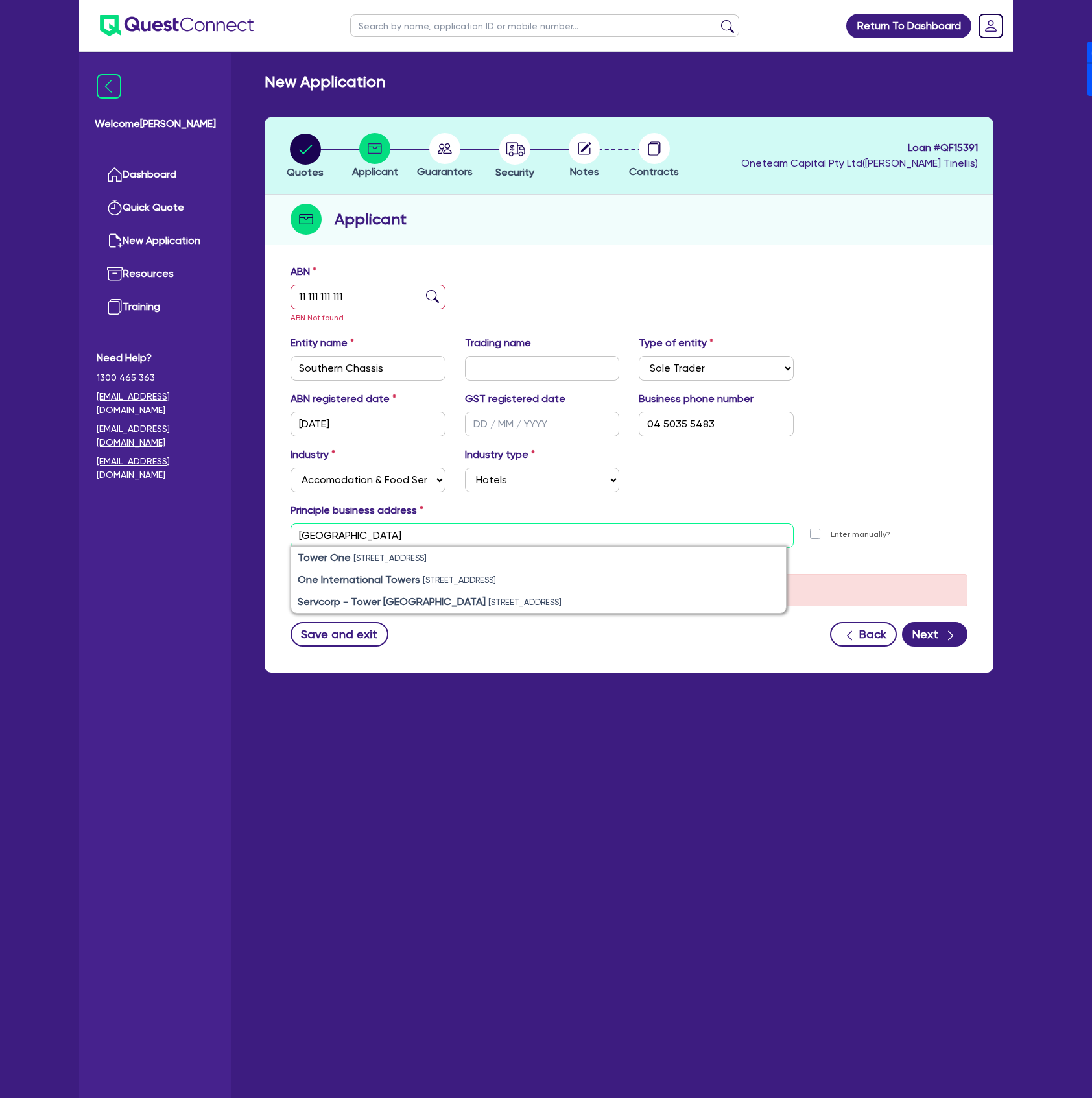
click at [407, 536] on input "[GEOGRAPHIC_DATA]" at bounding box center [542, 535] width 503 height 24
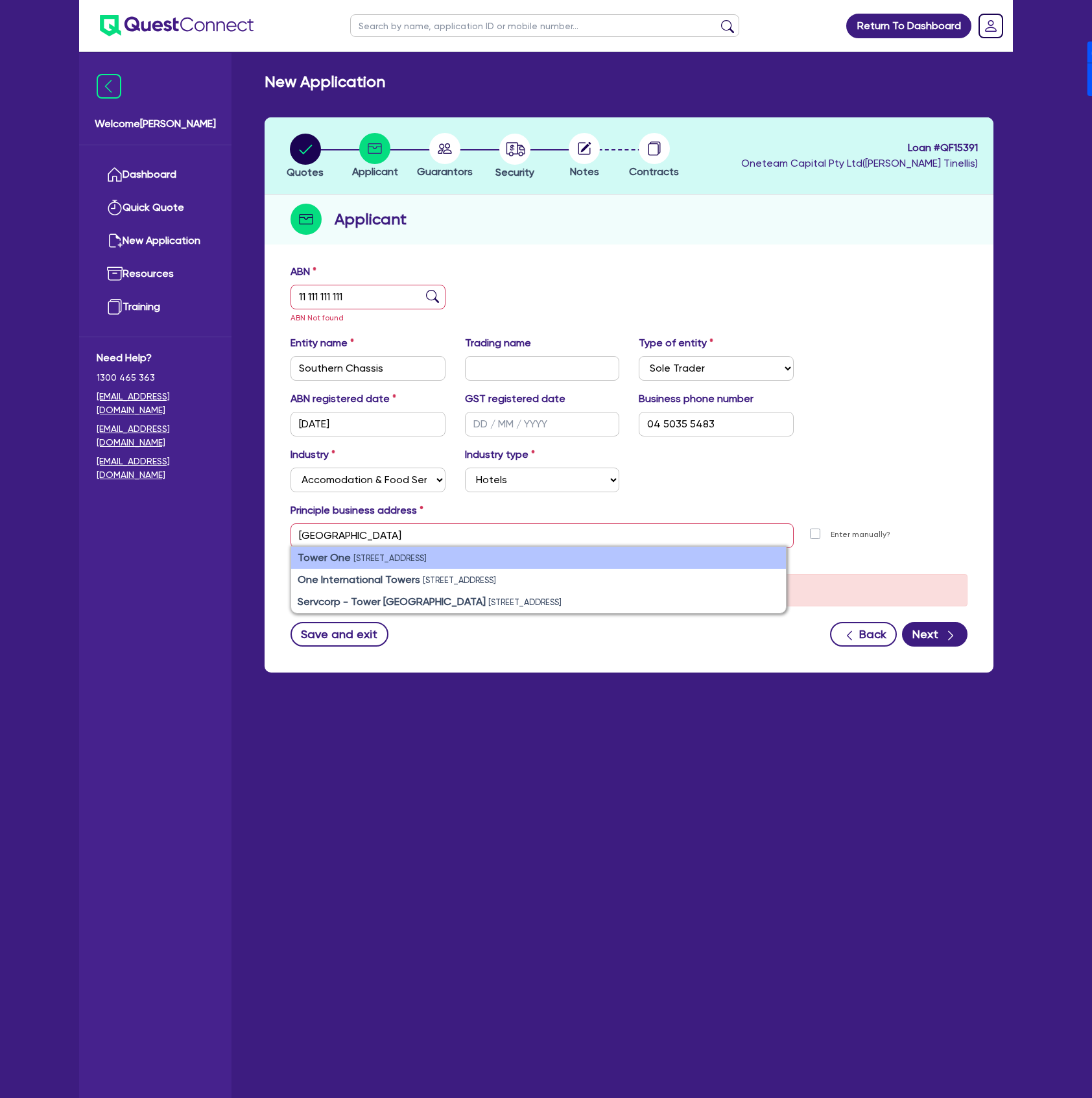
click at [397, 559] on small "[STREET_ADDRESS]" at bounding box center [390, 558] width 73 height 10
type input "[STREET_ADDRESS]"
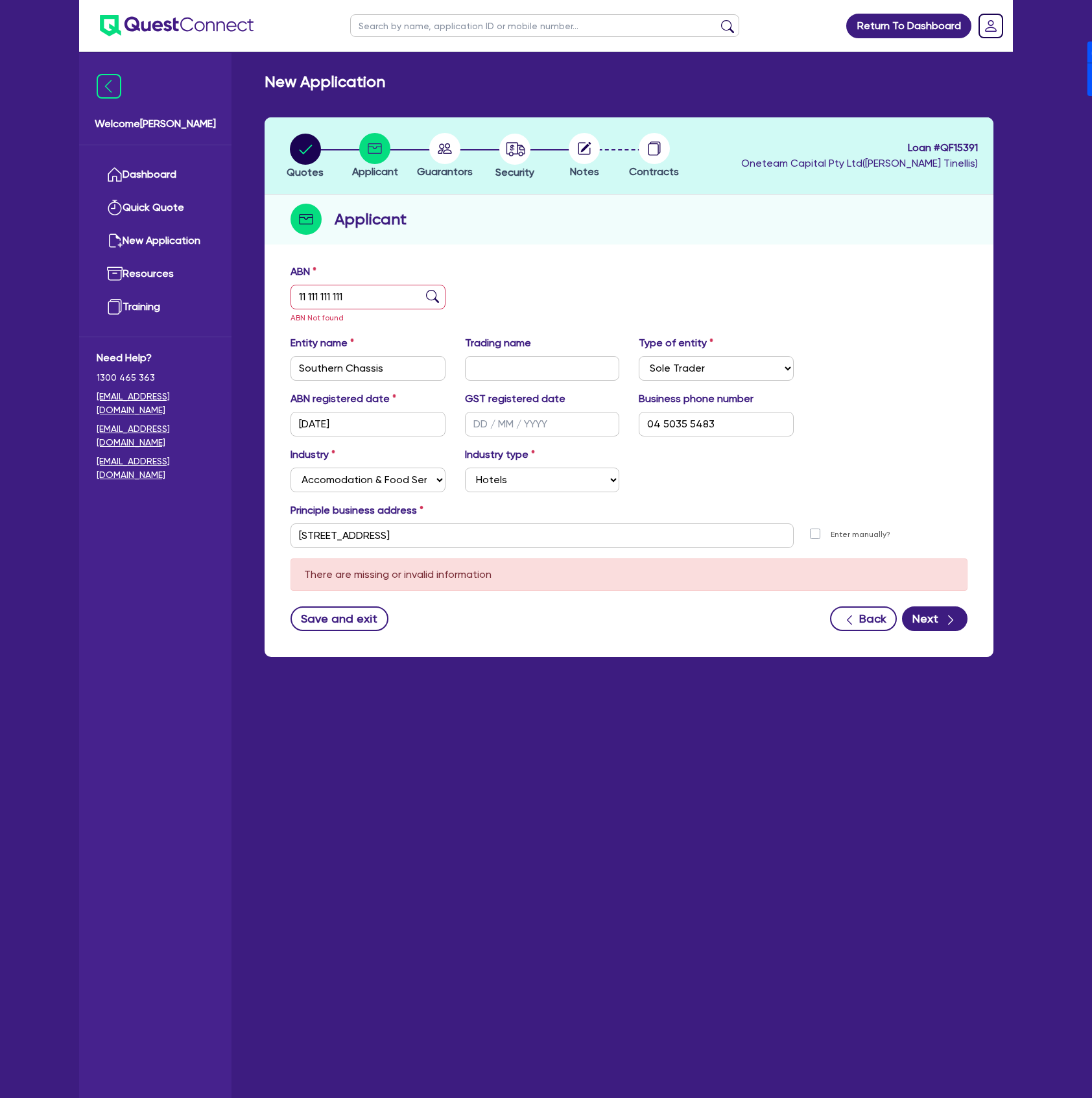
click at [846, 483] on div "Industry Select Accomodation & Food Services Administrative & Support Services …" at bounding box center [629, 475] width 697 height 56
click at [934, 615] on button "Next" at bounding box center [935, 619] width 66 height 24
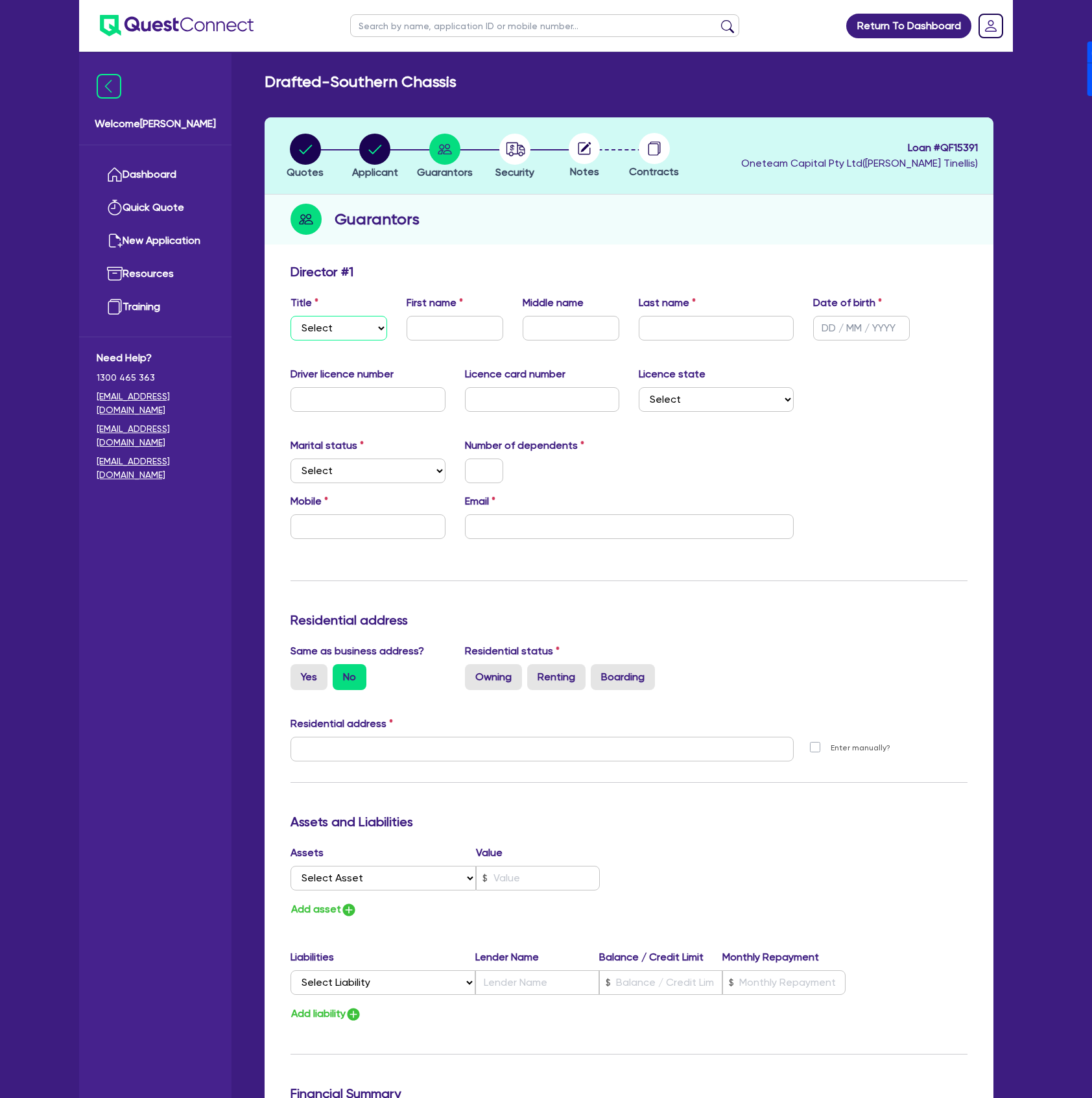
click at [348, 327] on select "Select Mr Mrs Ms Miss Dr" at bounding box center [339, 328] width 96 height 24
select select "MR"
click at [291, 316] on select "Select Mr Mrs Ms Miss Dr" at bounding box center [339, 328] width 96 height 24
click at [456, 338] on input "text" at bounding box center [455, 328] width 96 height 24
type input "[PERSON_NAME]"
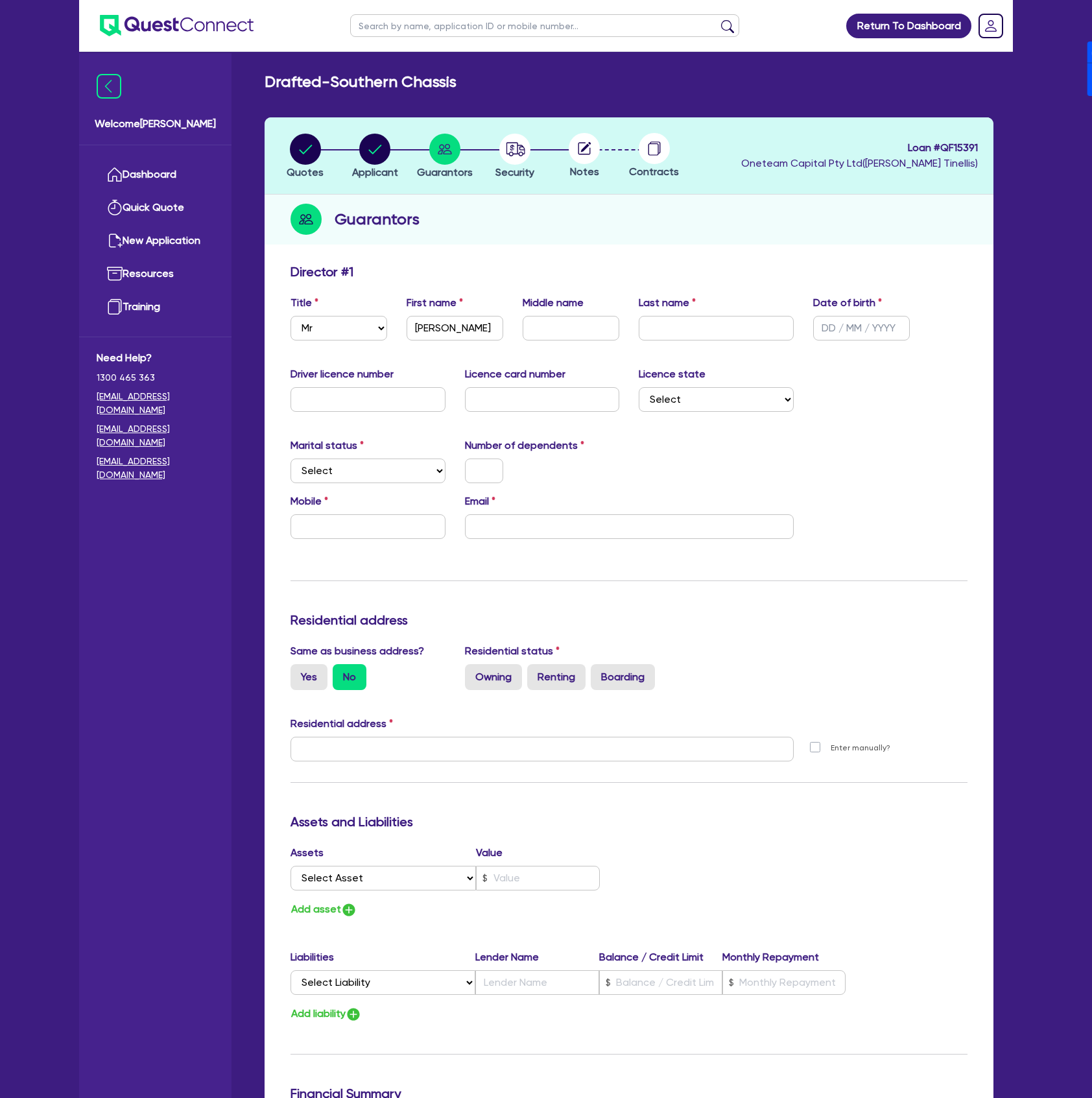
click at [572, 145] on circle at bounding box center [584, 148] width 31 height 31
click at [584, 149] on icon at bounding box center [586, 147] width 10 height 10
click at [519, 156] on circle "button" at bounding box center [515, 149] width 31 height 31
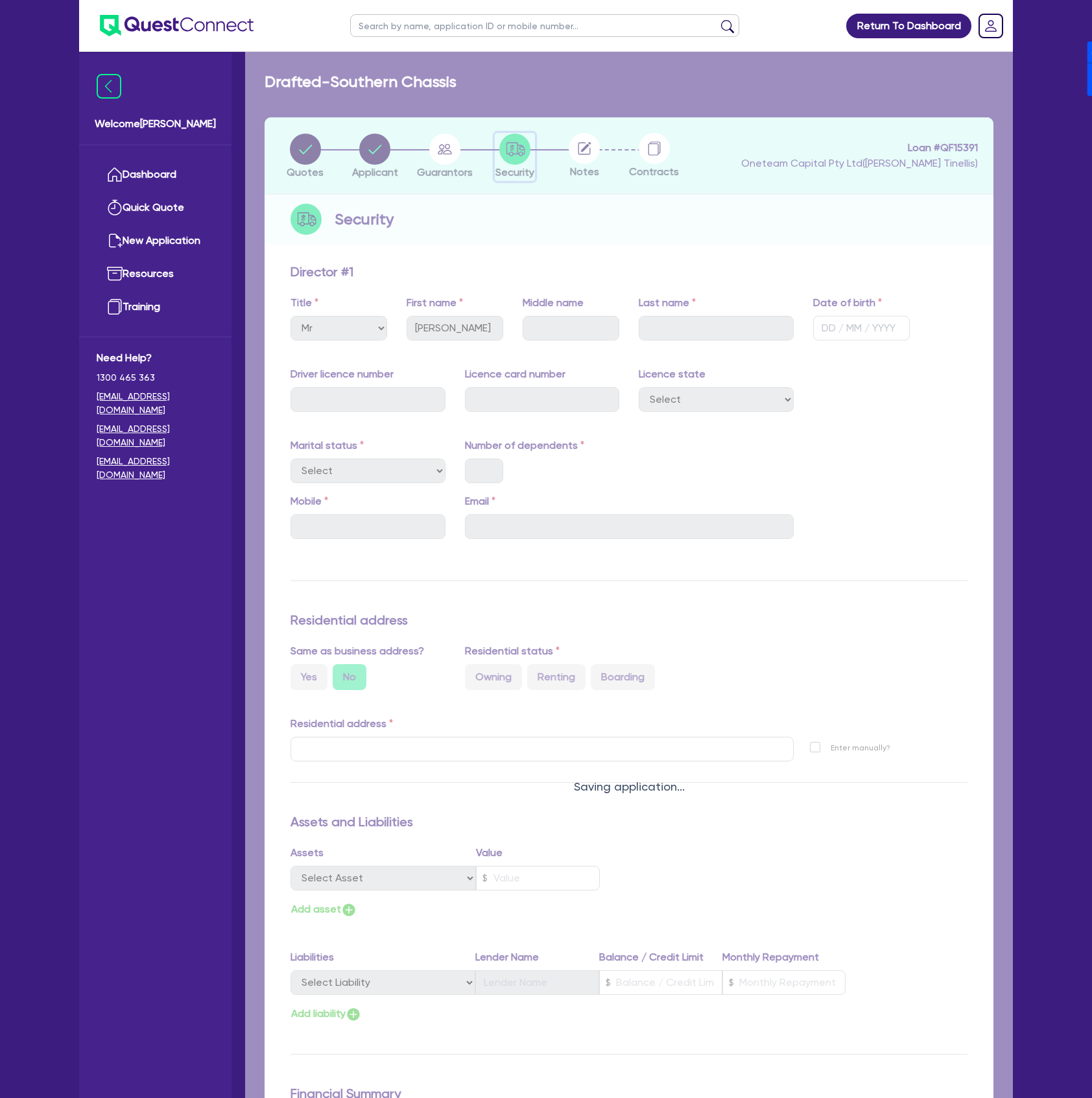
select select "CARS_AND_LIGHT_TRUCKS"
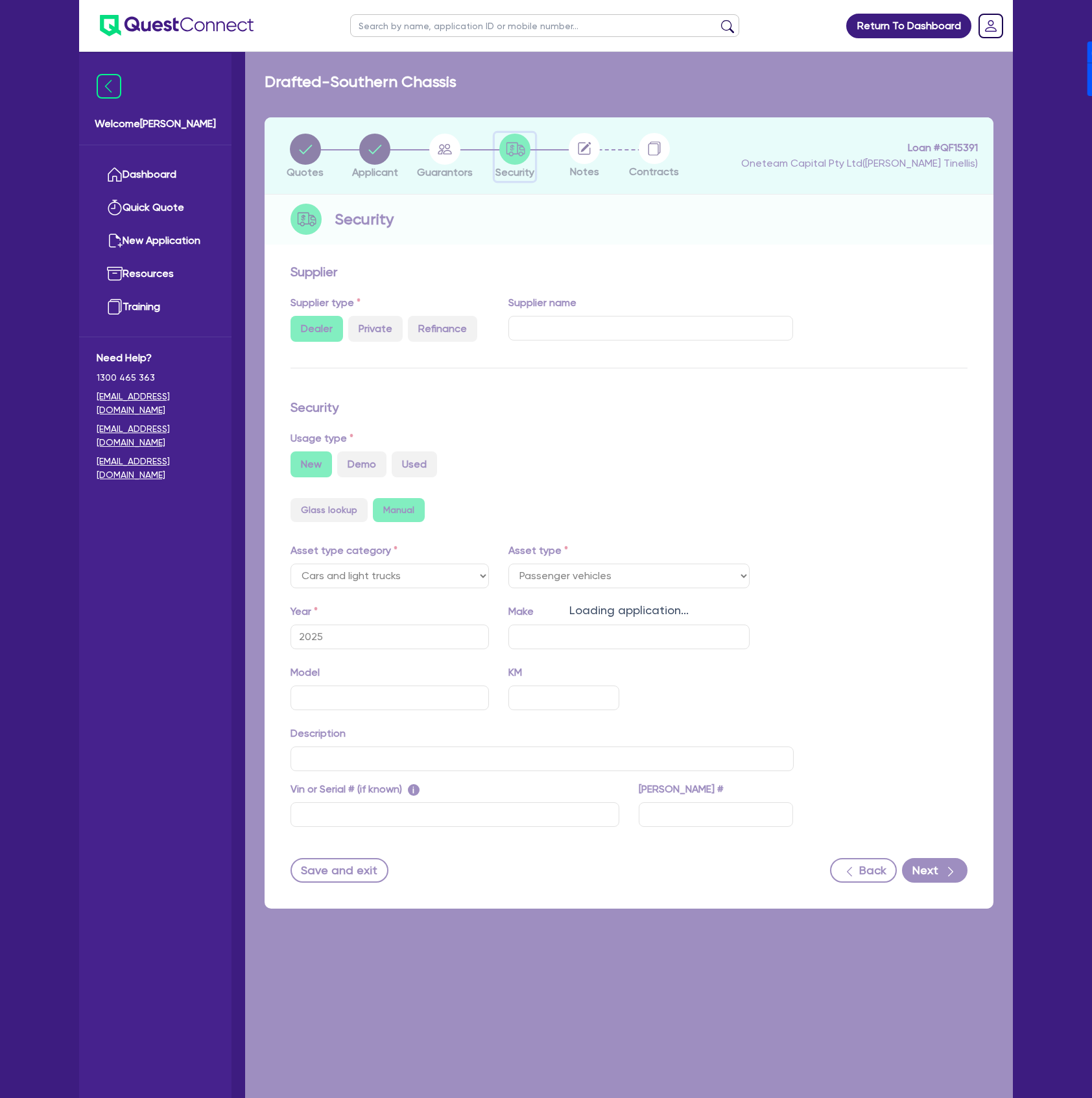
select select "PASSENGER_VEHICLES"
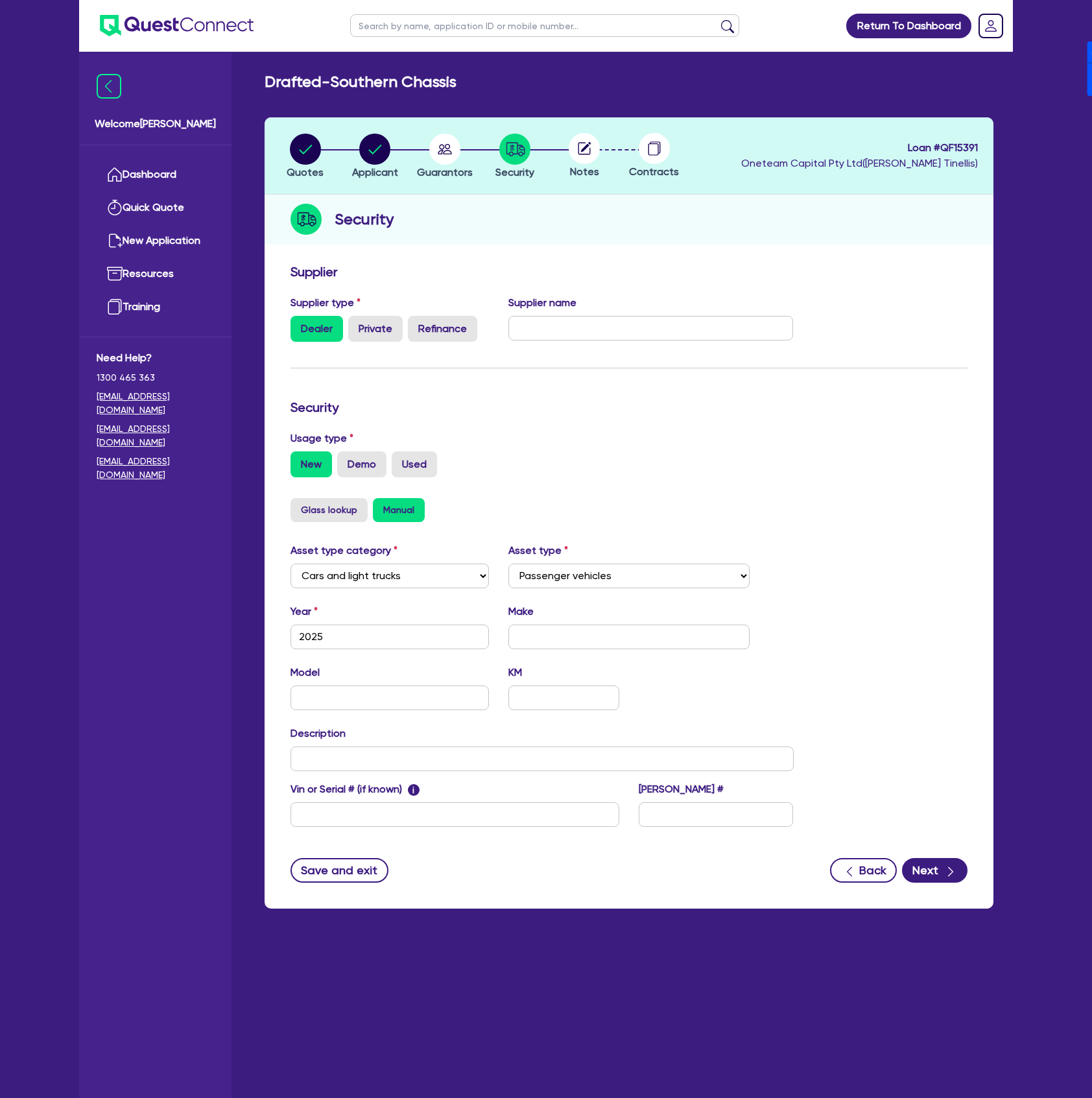
click at [579, 153] on circle at bounding box center [584, 148] width 31 height 31
click at [916, 874] on button "Next" at bounding box center [935, 870] width 66 height 24
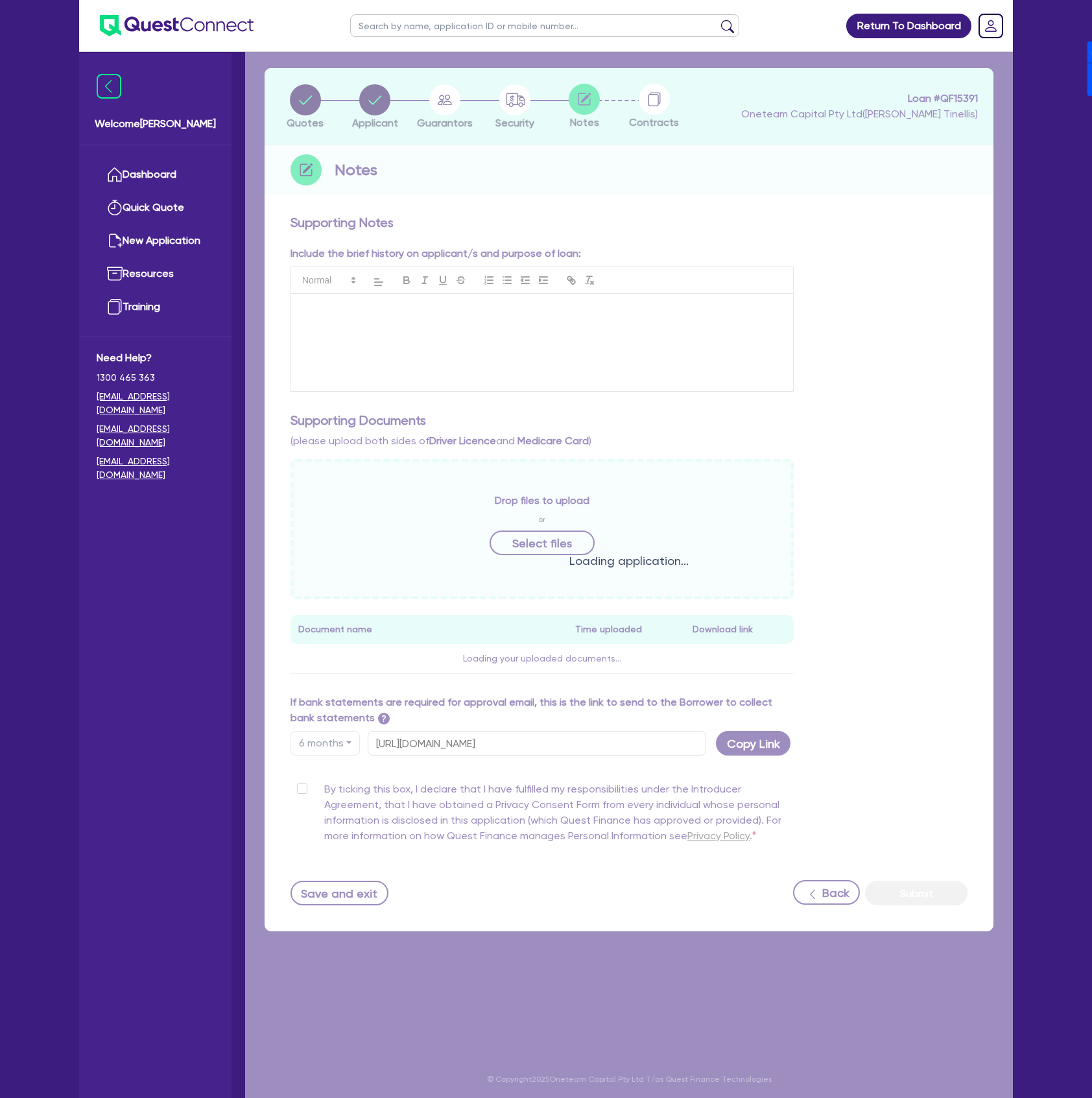
scroll to position [52, 0]
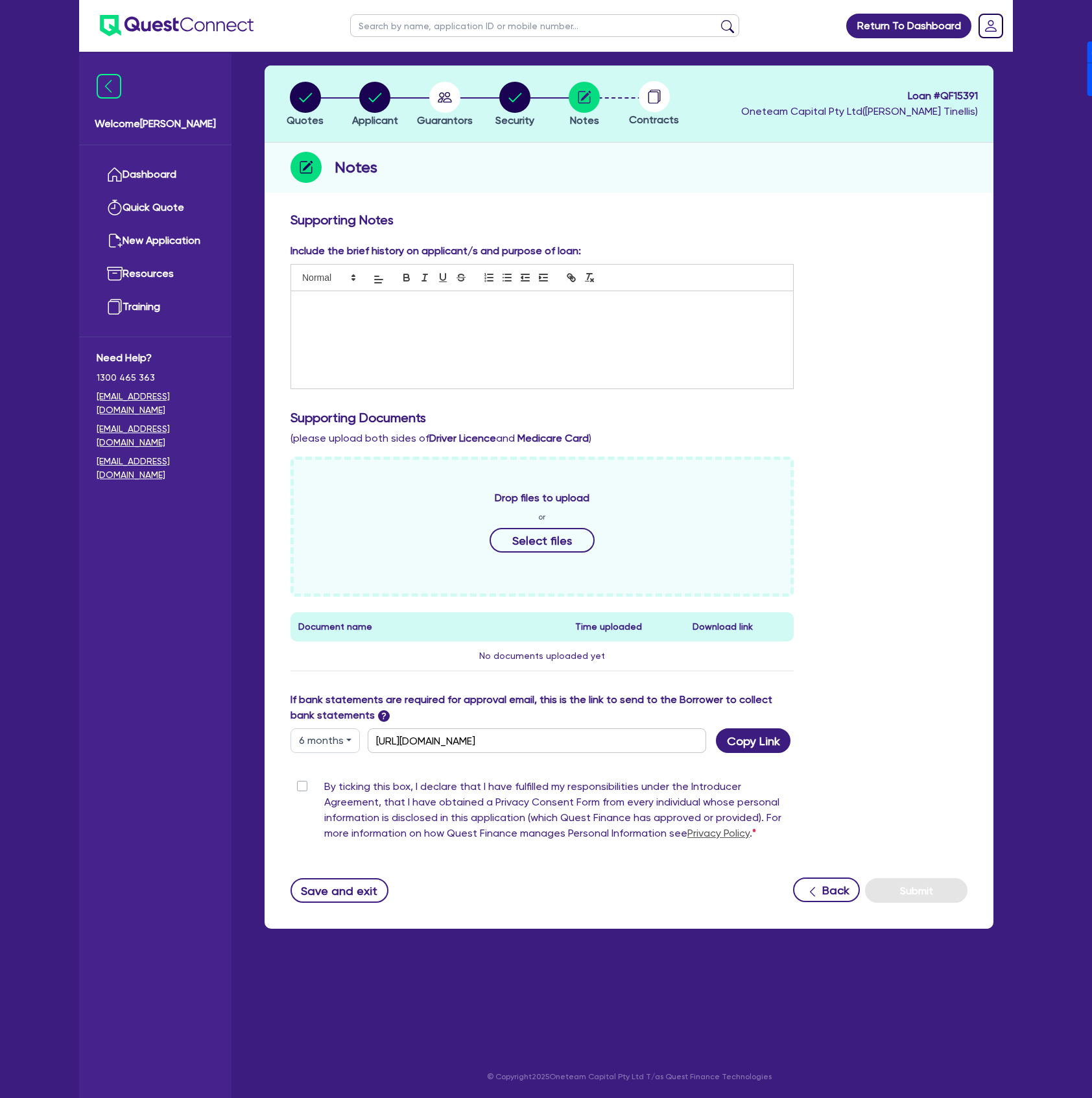
click at [340, 745] on button "6 months" at bounding box center [325, 740] width 69 height 24
drag, startPoint x: 323, startPoint y: 823, endPoint x: 337, endPoint y: 818, distance: 14.9
click at [323, 823] on link "12 months" at bounding box center [342, 820] width 103 height 24
type input "[URL][DOMAIN_NAME]"
click at [727, 745] on button "Copy Link" at bounding box center [753, 740] width 75 height 24
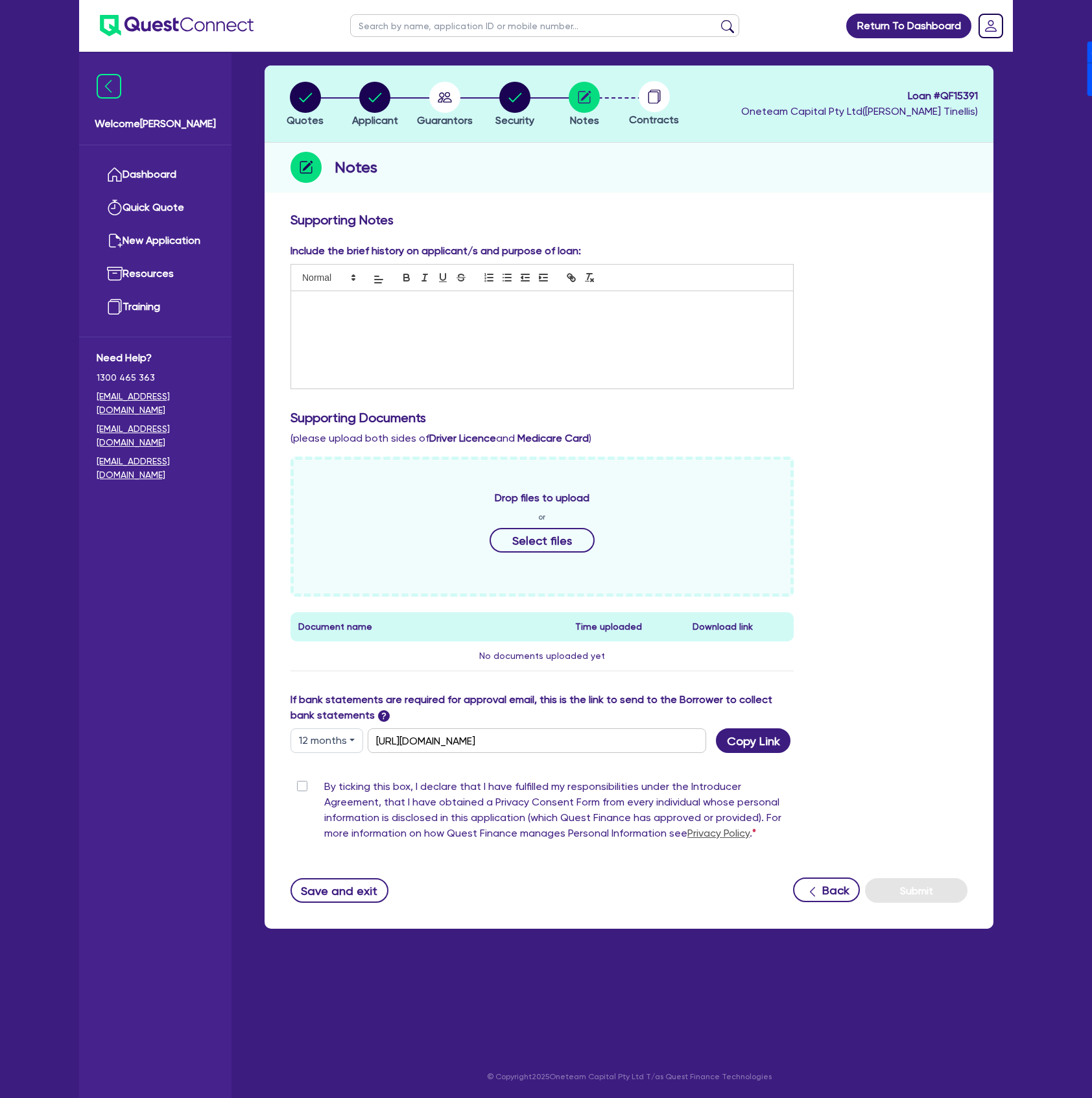
click at [961, 92] on span "Loan # QF15391" at bounding box center [859, 96] width 237 height 15
copy span "QF15391"
